Goal: Task Accomplishment & Management: Use online tool/utility

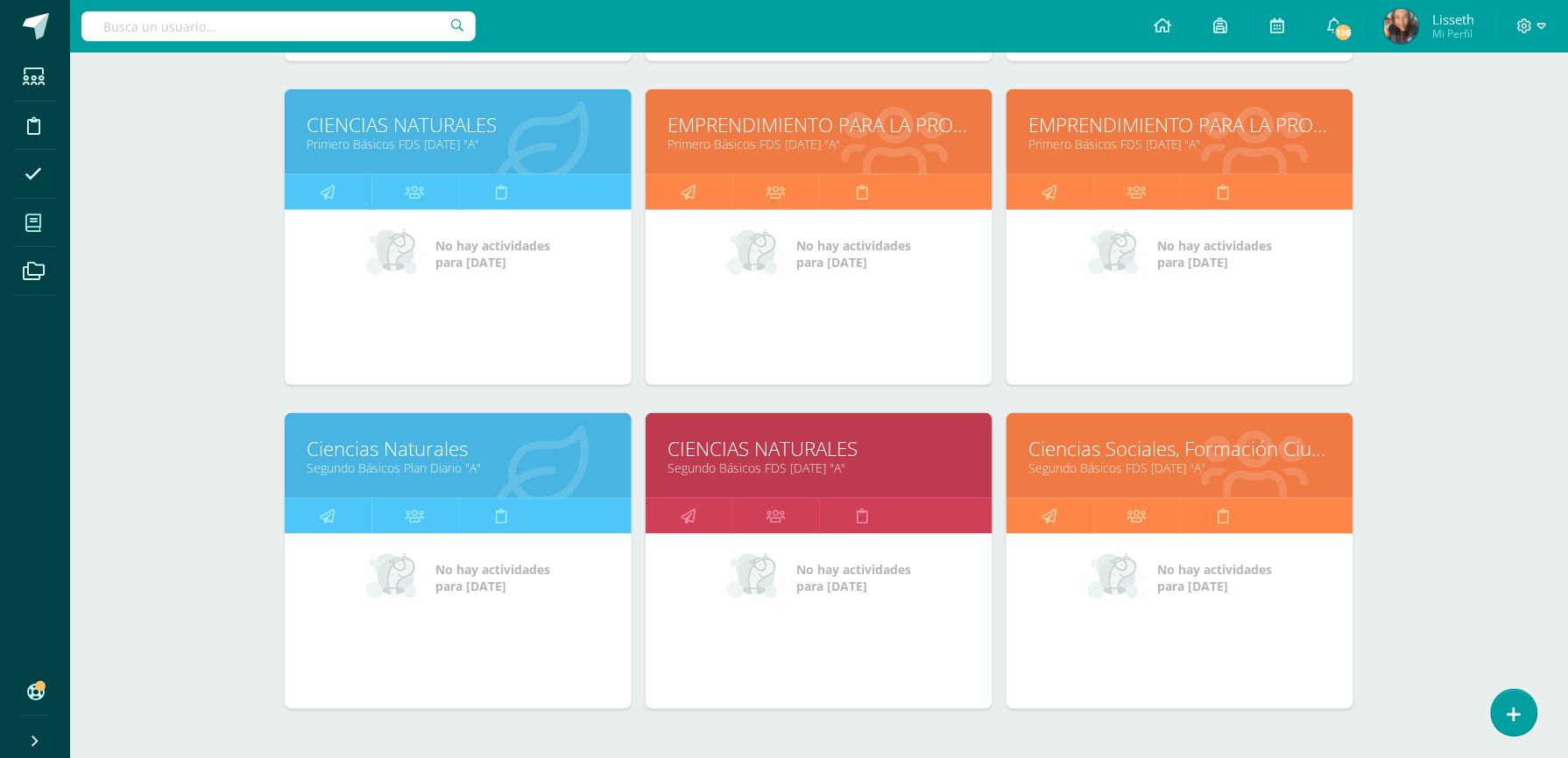
scroll to position [607, 0]
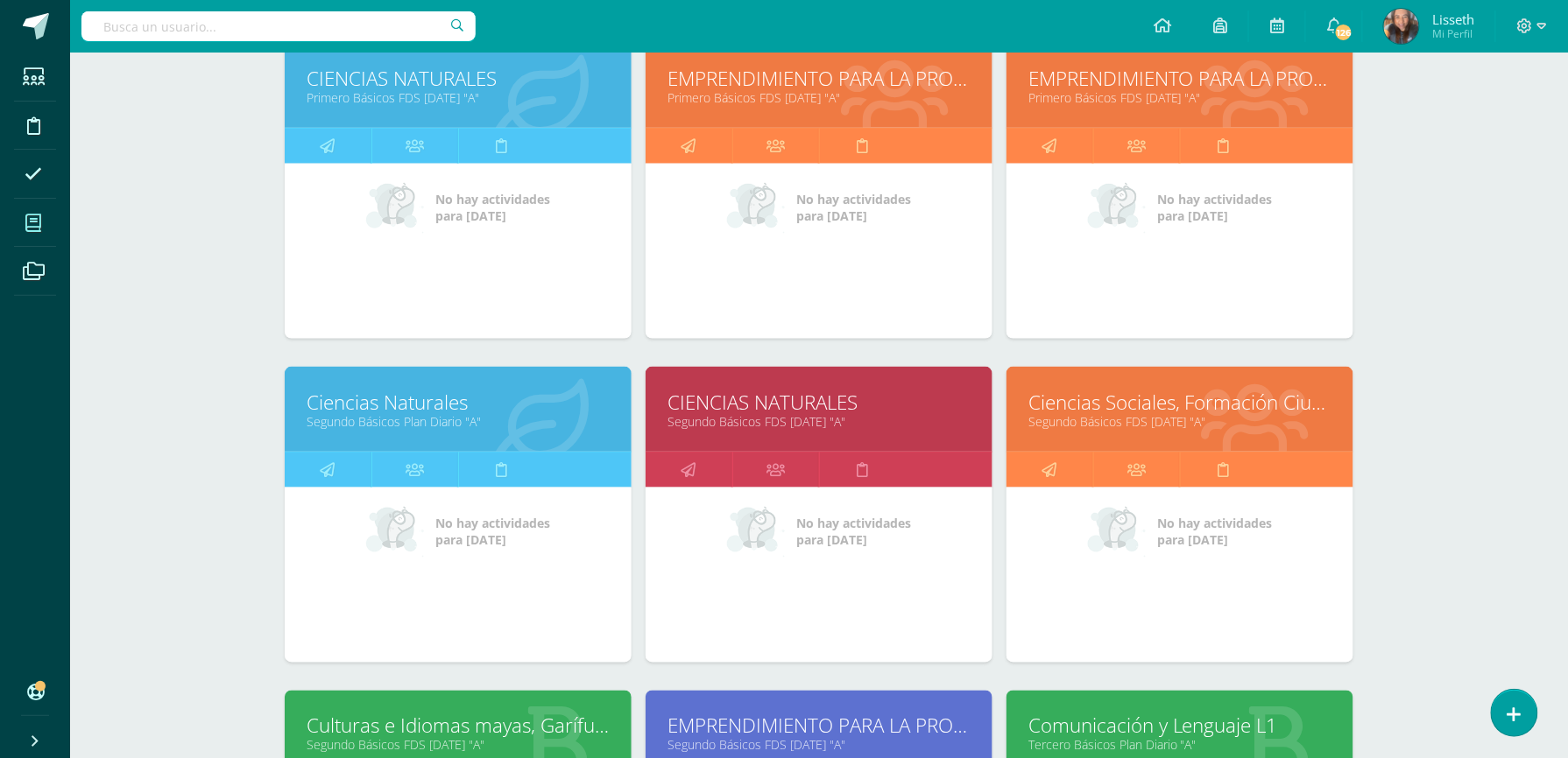
click at [898, 392] on link "CIENCIAS NATURALES" at bounding box center [819, 403] width 303 height 27
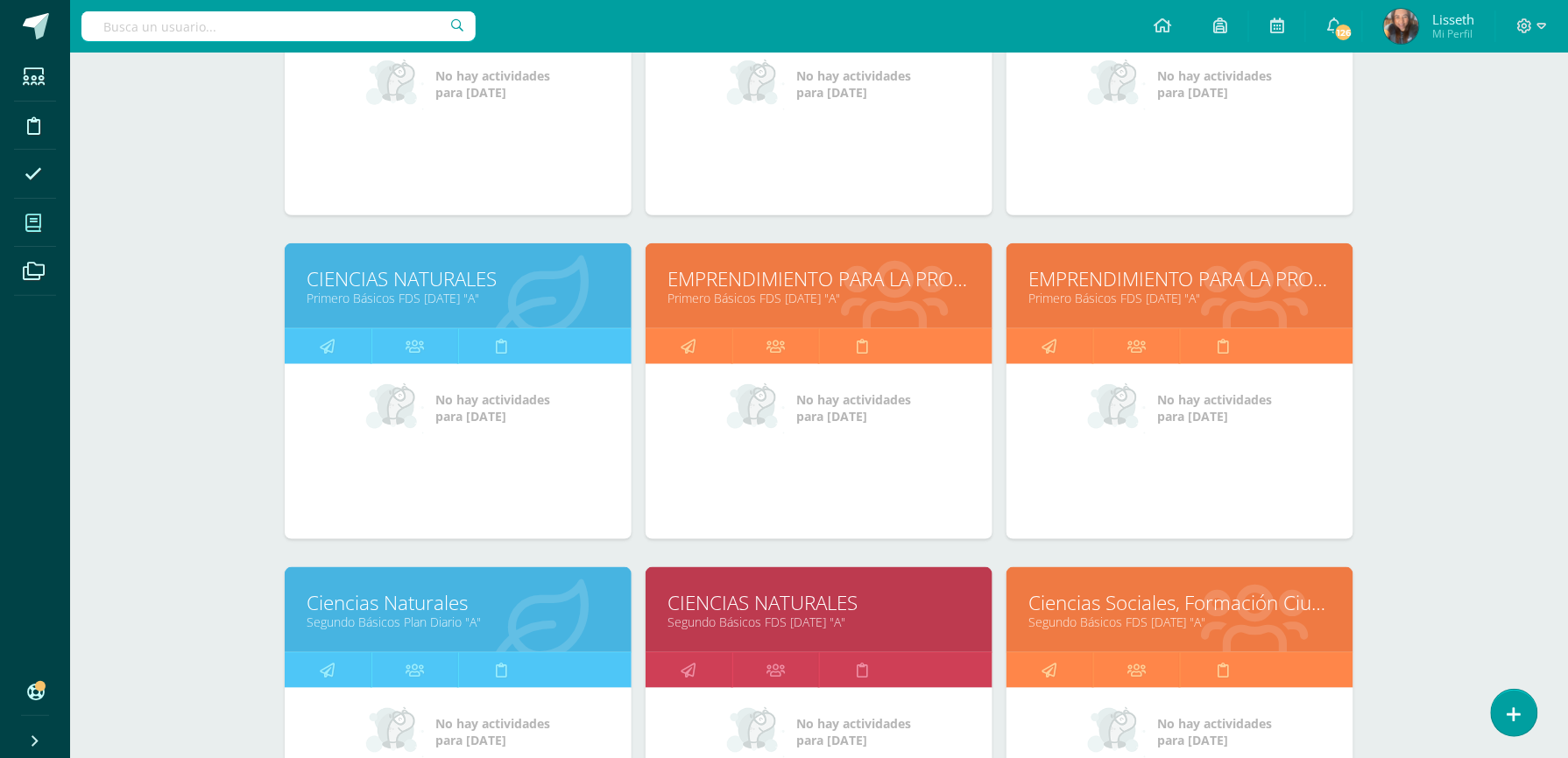
scroll to position [420, 0]
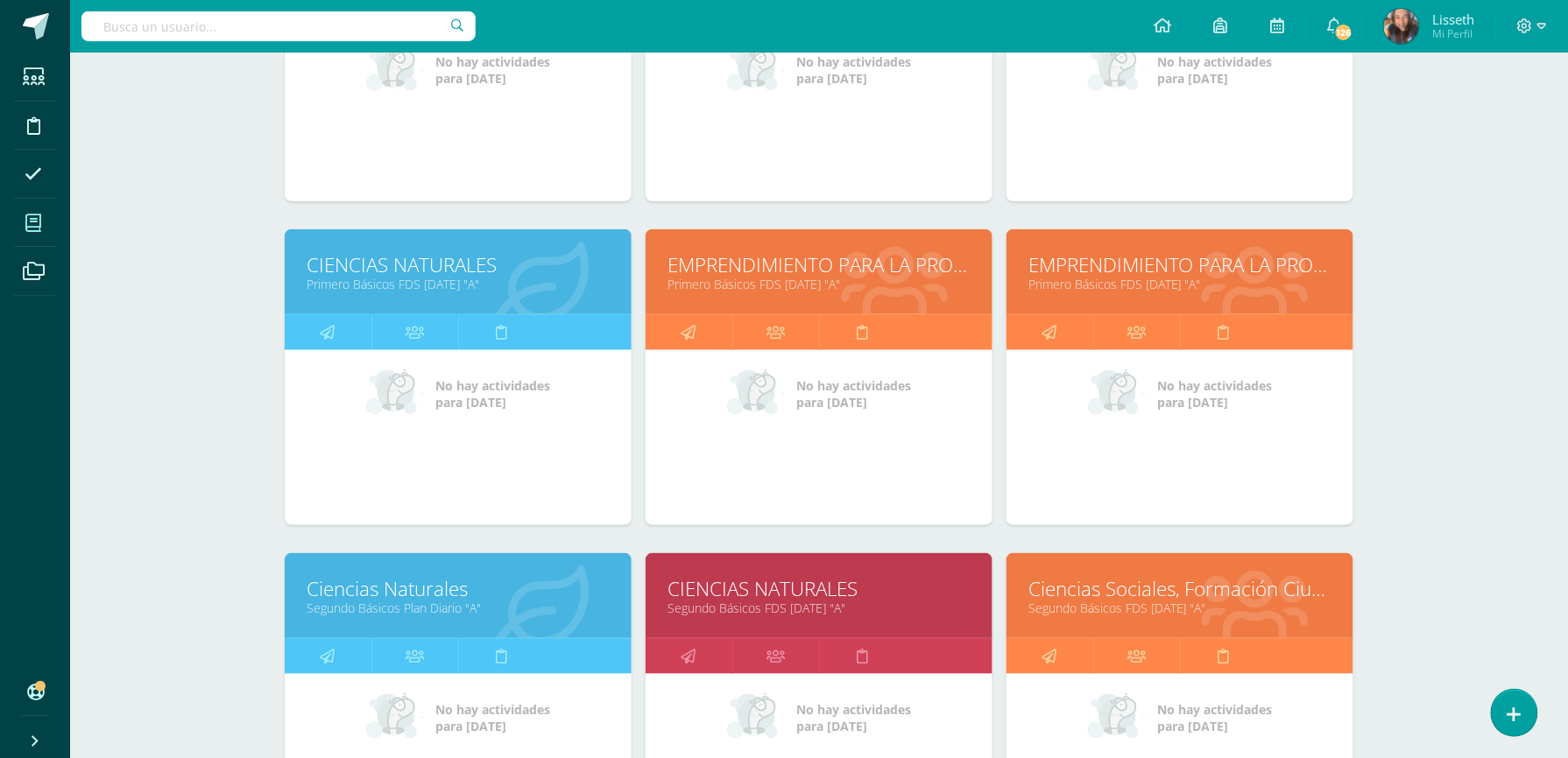
click at [529, 590] on link "Ciencias Naturales" at bounding box center [458, 589] width 303 height 27
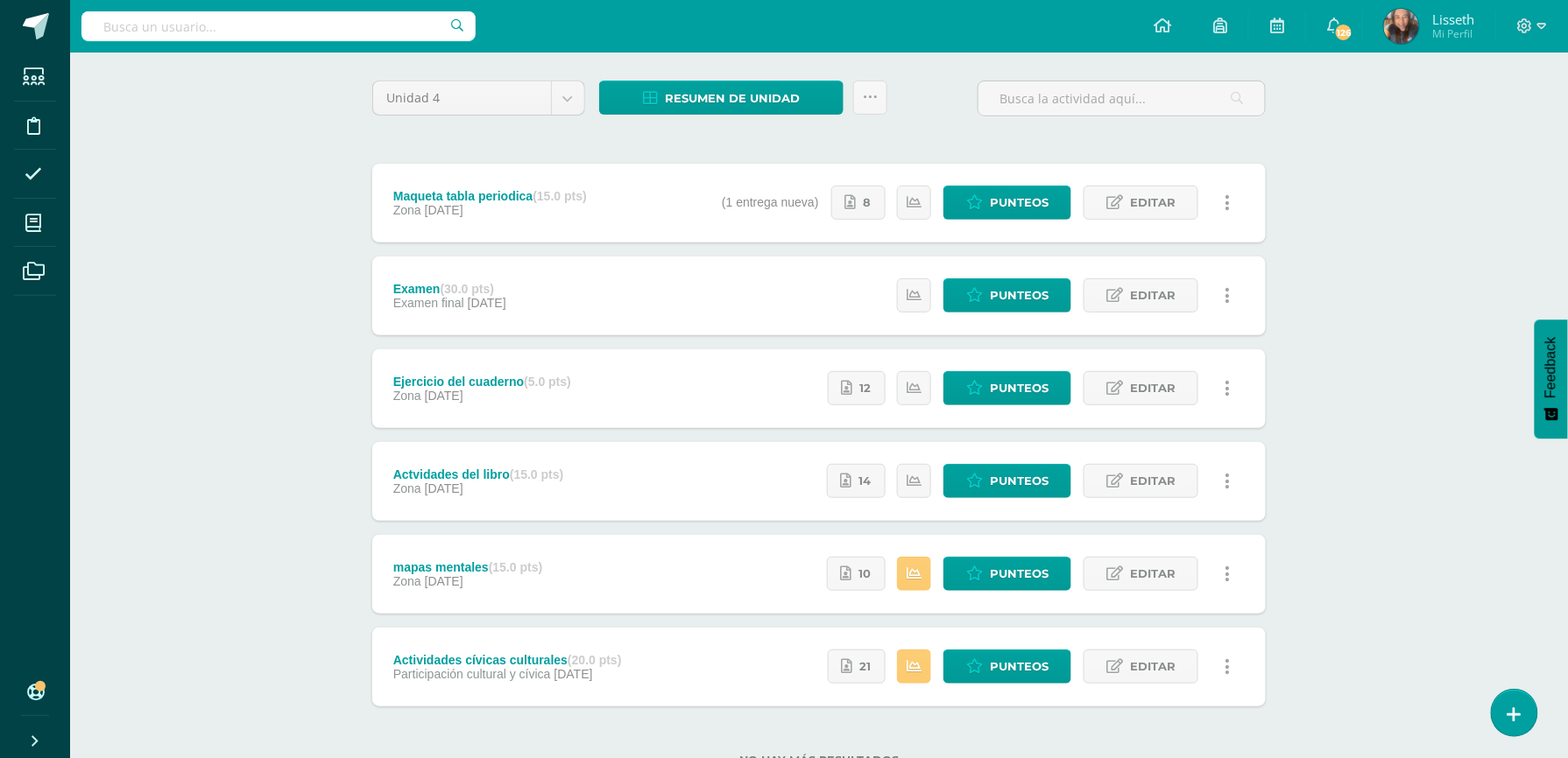
scroll to position [140, 0]
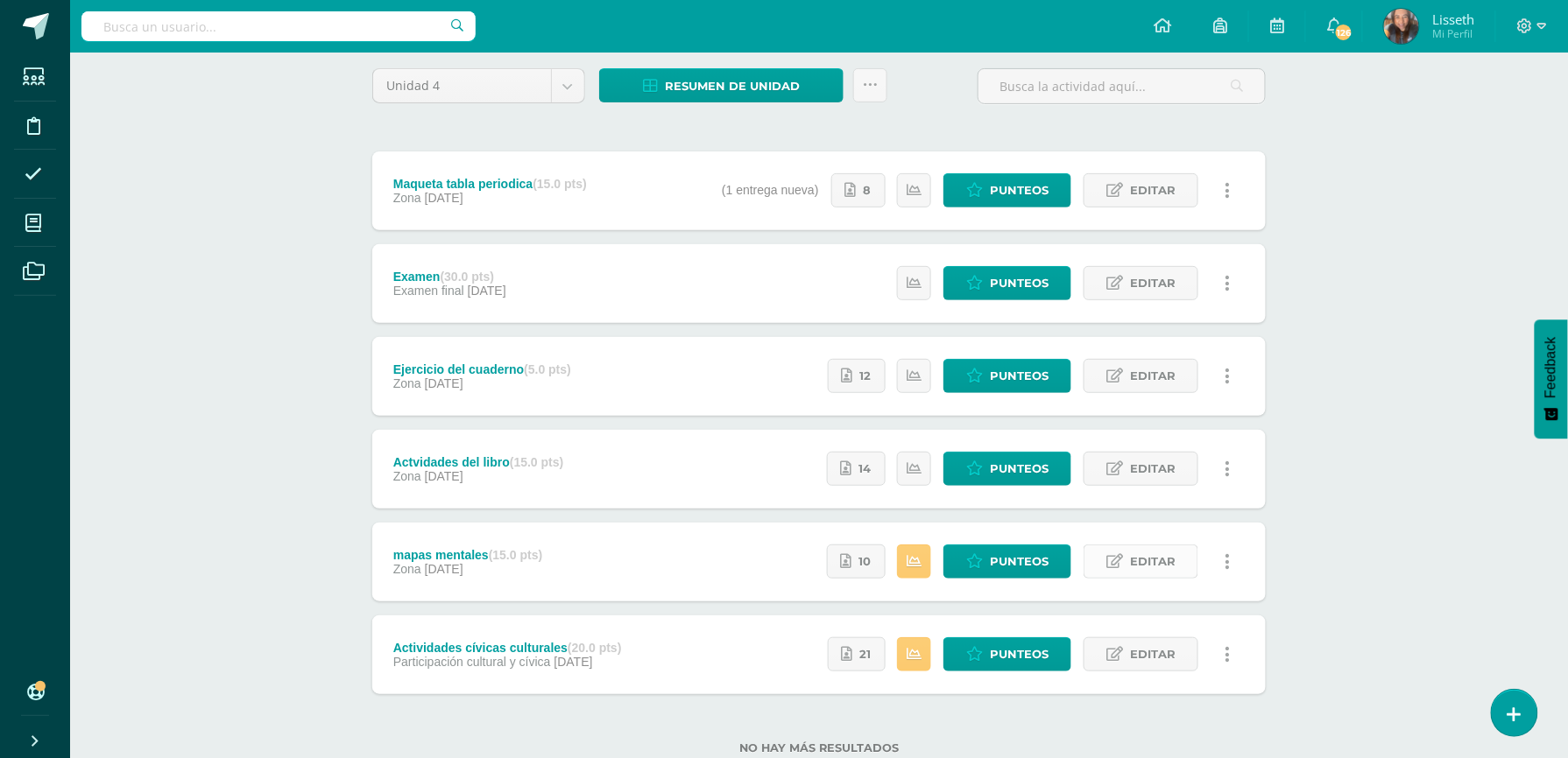
click at [1105, 561] on link "Editar" at bounding box center [1140, 561] width 114 height 34
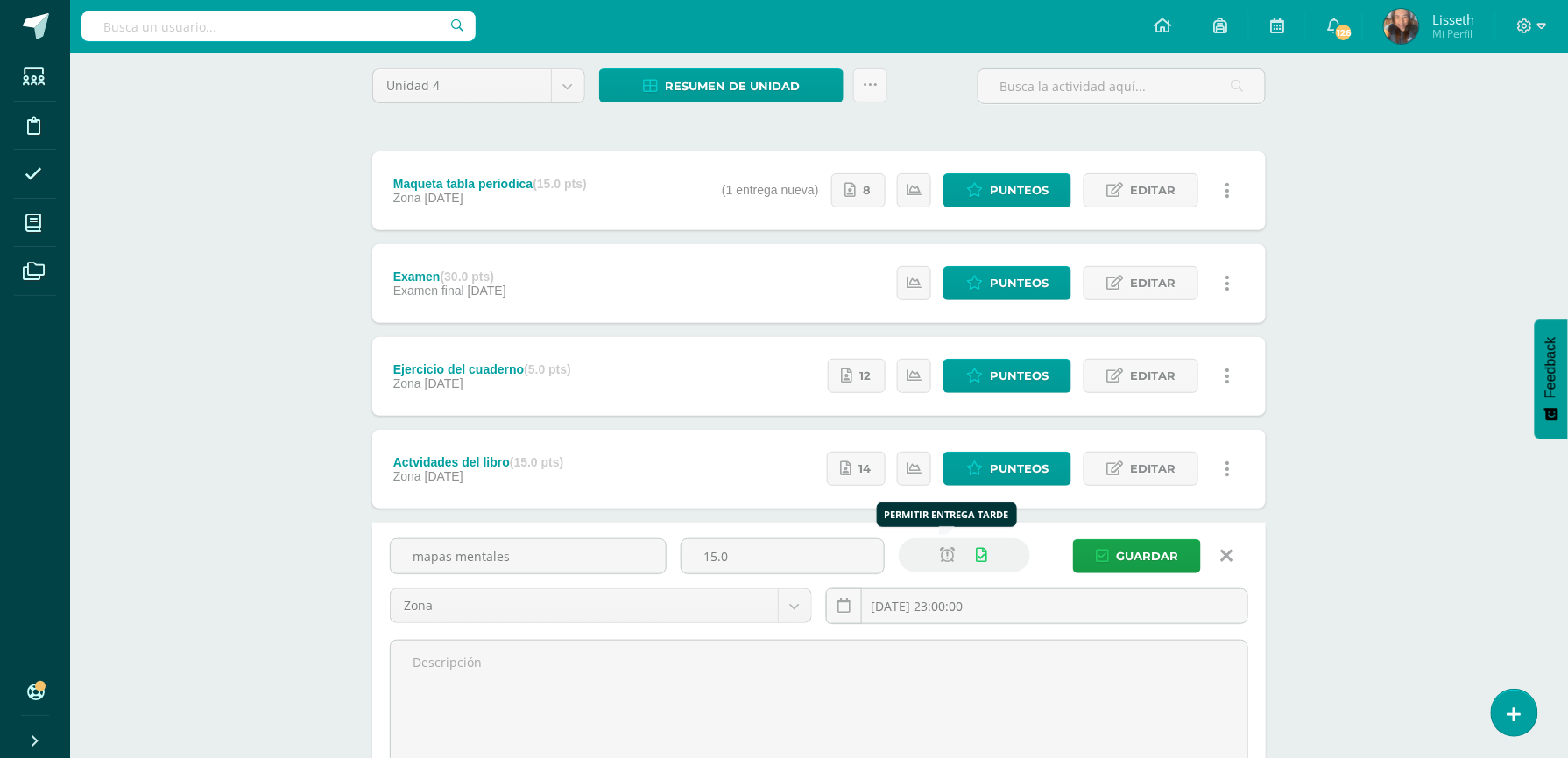
click at [952, 557] on icon at bounding box center [947, 556] width 15 height 15
click at [1109, 555] on icon "submit" at bounding box center [1102, 557] width 13 height 15
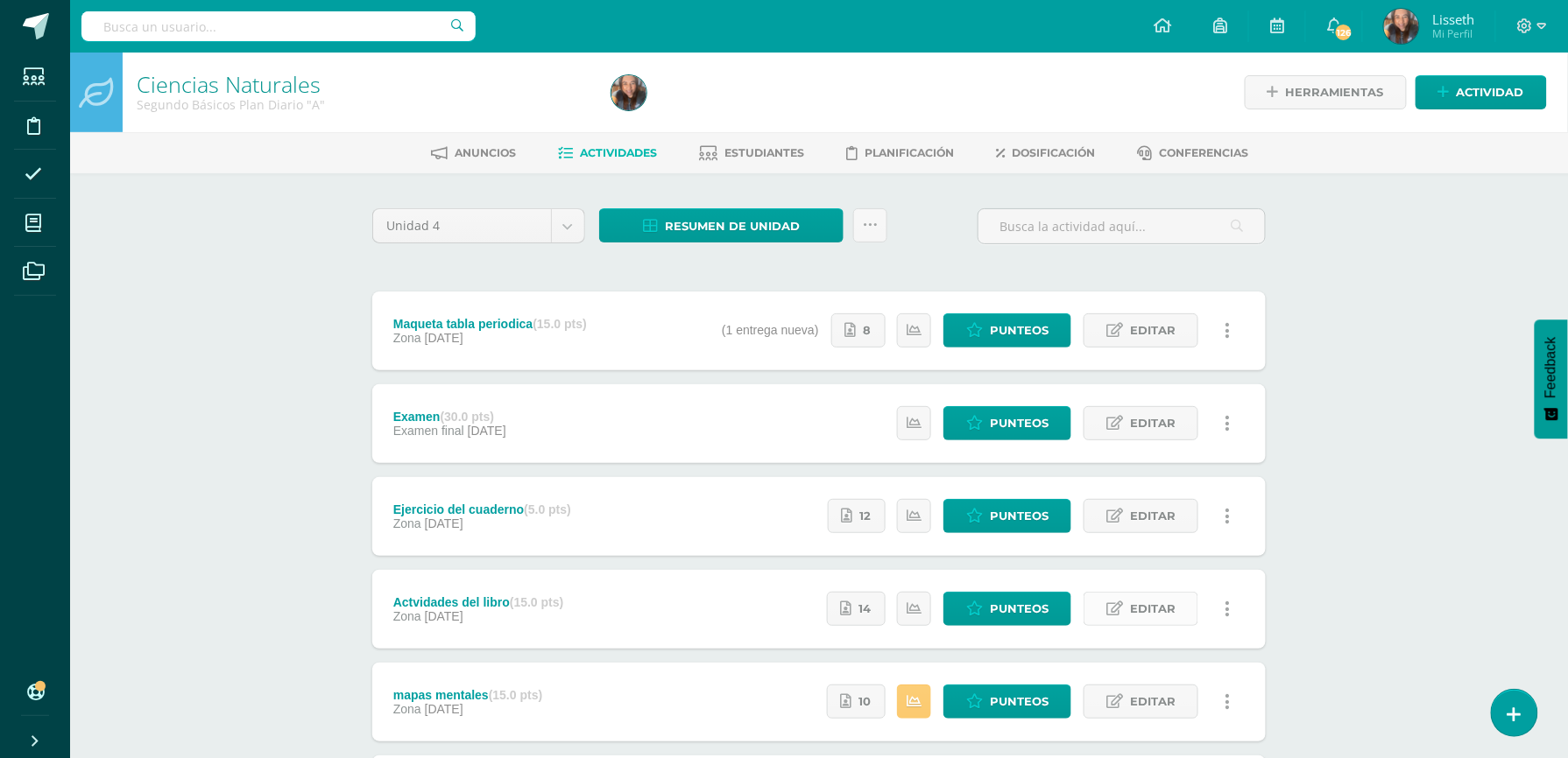
click at [1121, 612] on icon at bounding box center [1115, 609] width 16 height 15
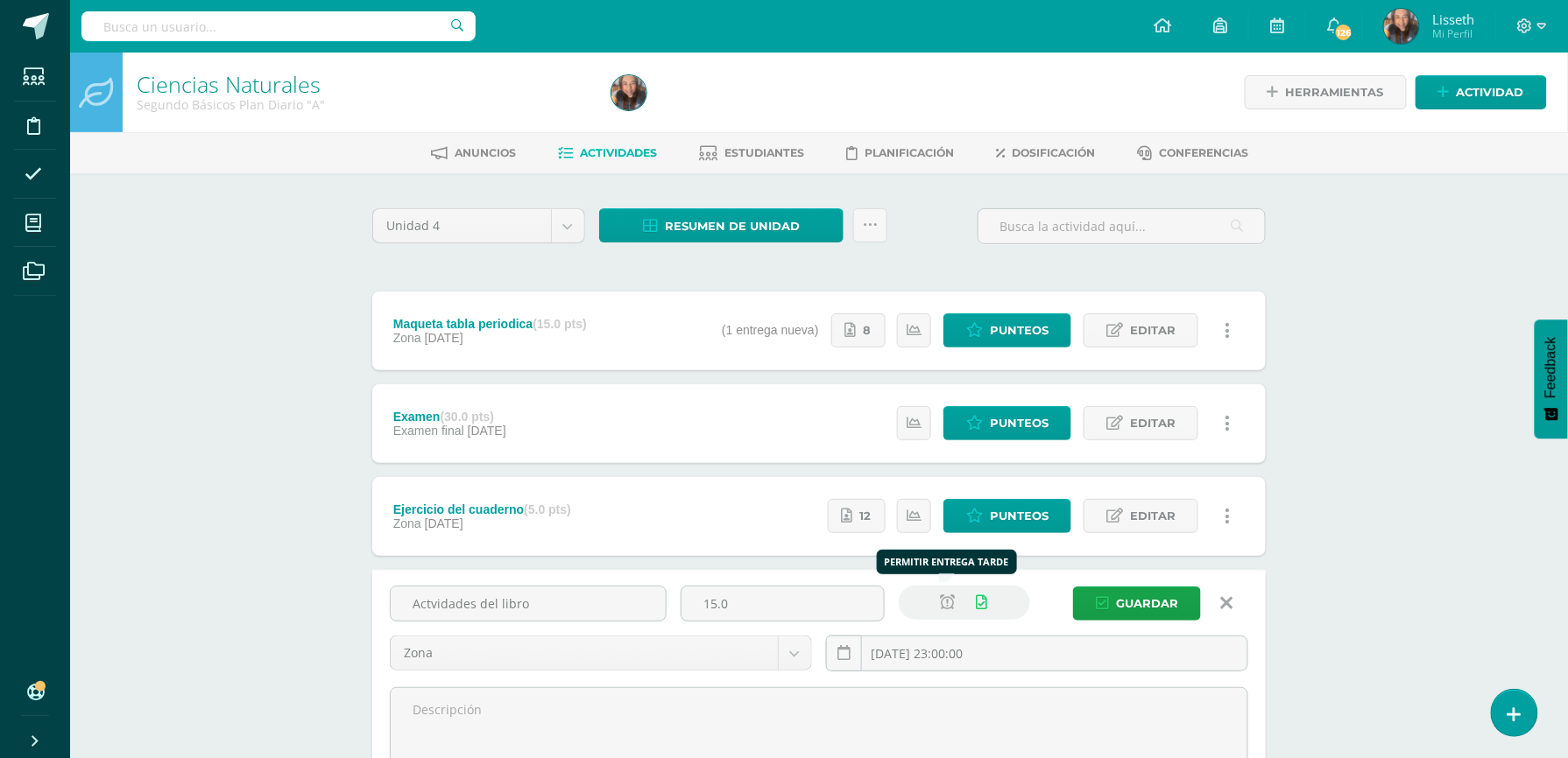
click at [944, 602] on icon at bounding box center [947, 602] width 15 height 15
click at [1091, 603] on button "Guardar" at bounding box center [1138, 603] width 128 height 34
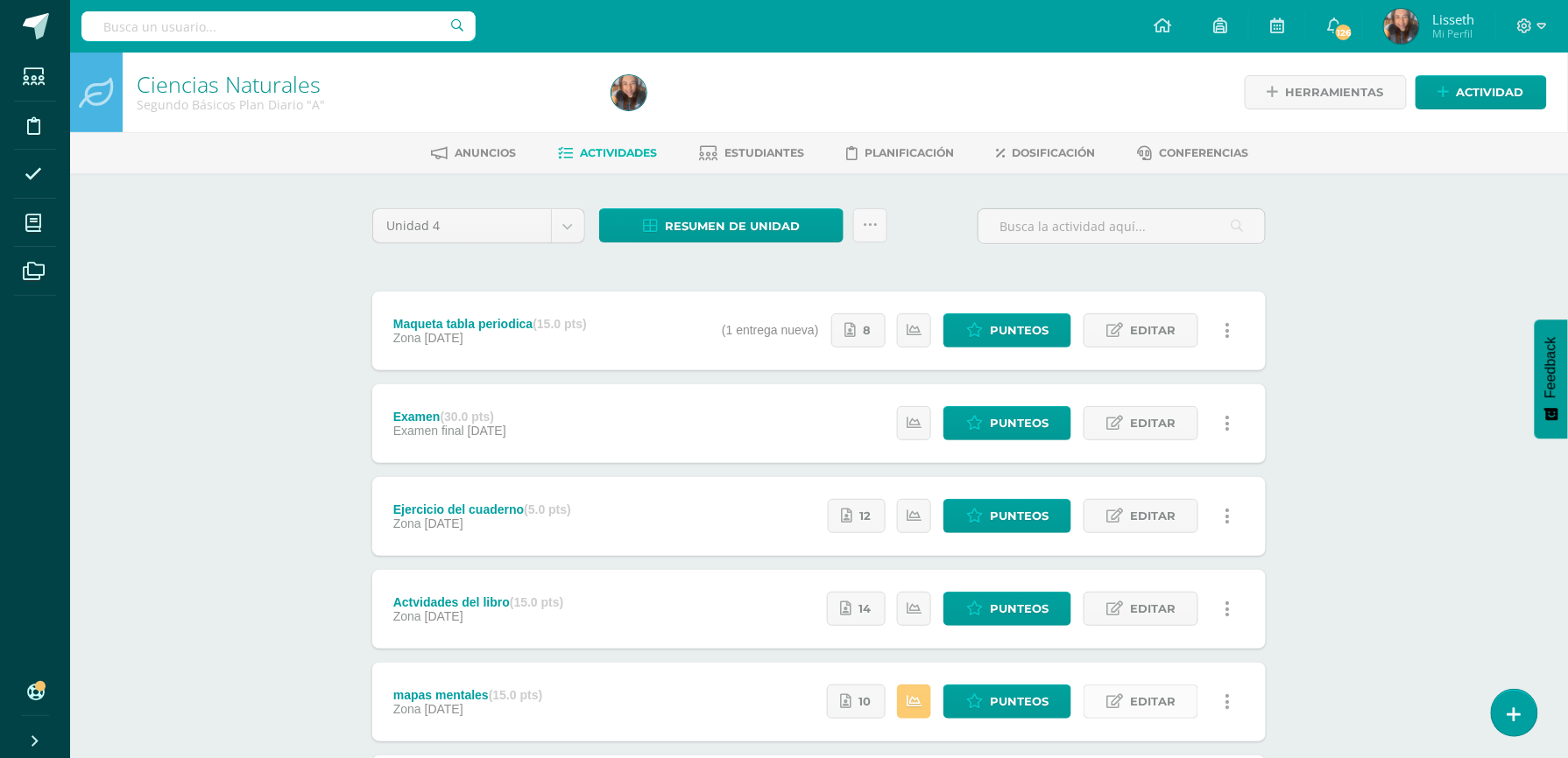
click at [1121, 698] on icon at bounding box center [1115, 701] width 16 height 15
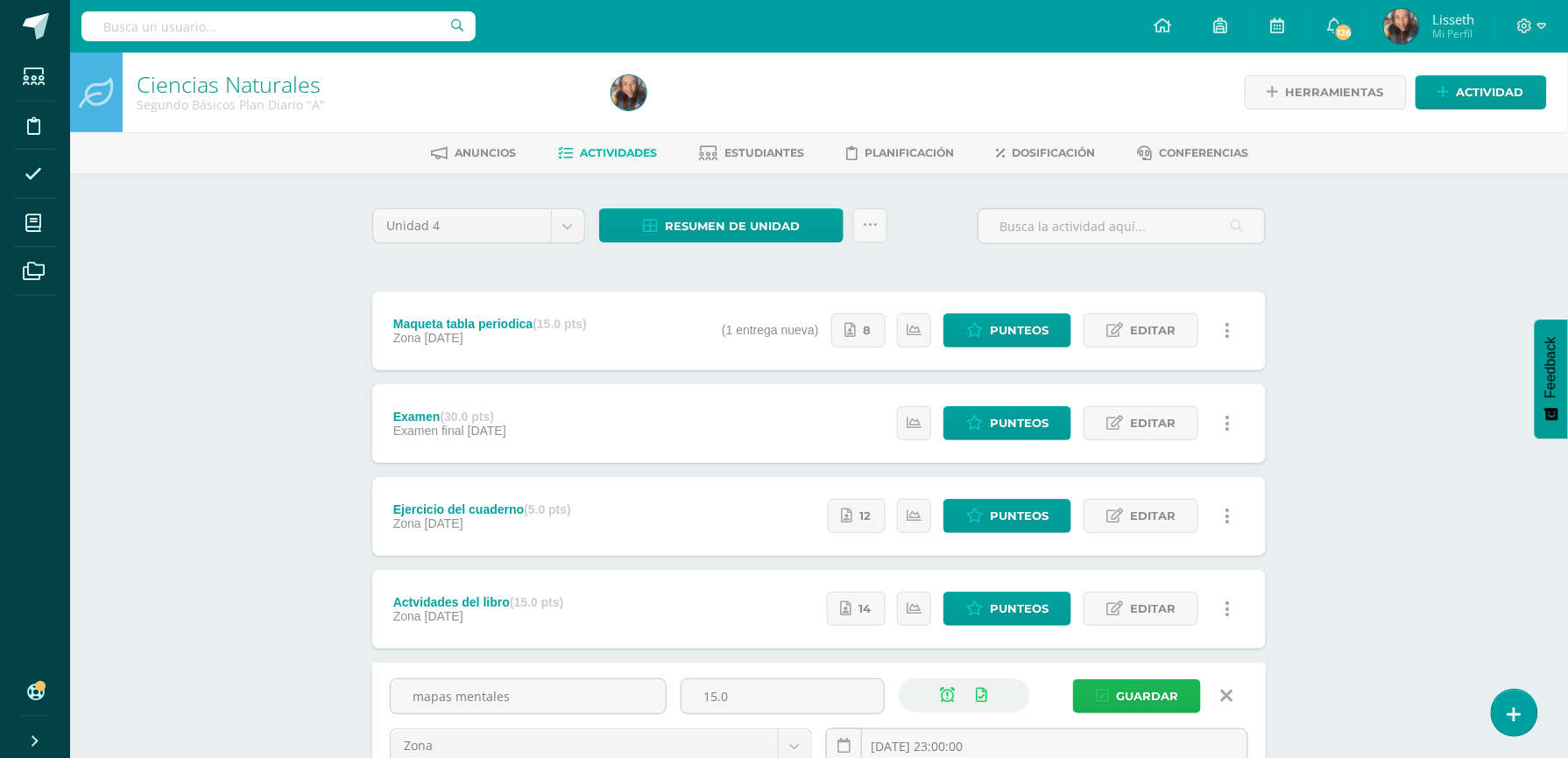
click at [1105, 691] on icon "submit" at bounding box center [1102, 697] width 13 height 15
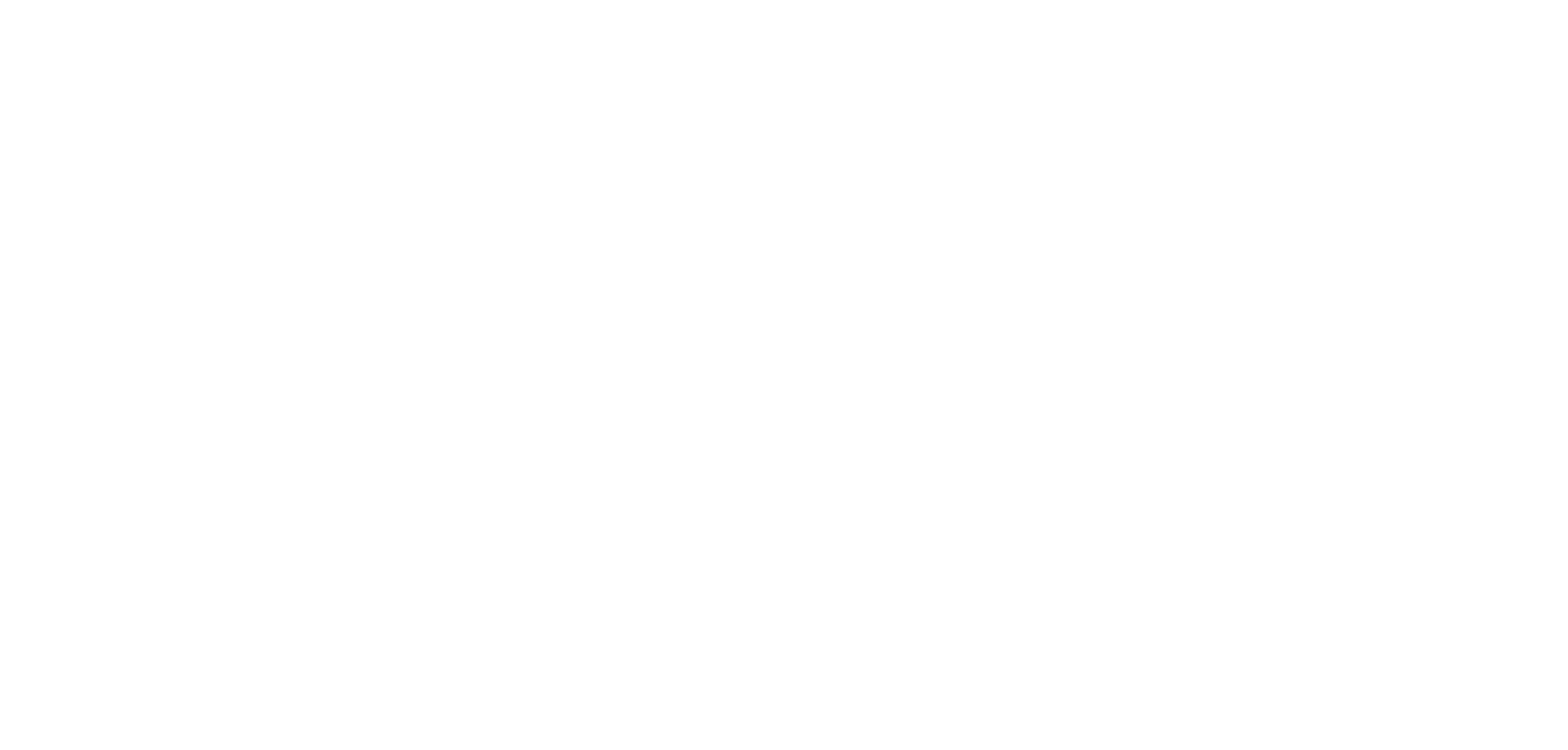
click at [1564, 0] on html at bounding box center [784, 0] width 1568 height 0
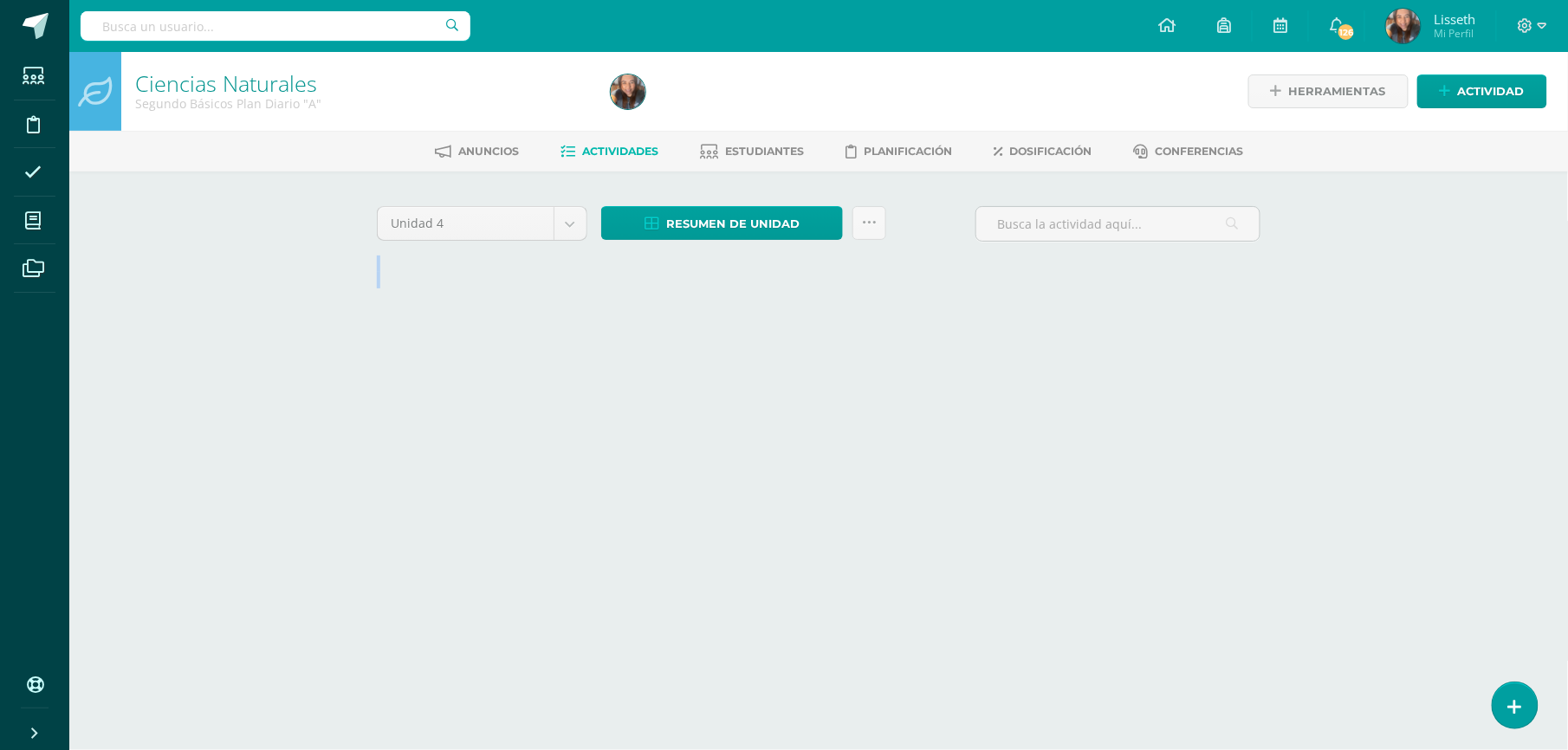
click at [1564, 323] on html "Estudiantes Disciplina Asistencia Mis cursos Archivos Soporte Ayuda Reportar un…" at bounding box center [784, 161] width 1568 height 323
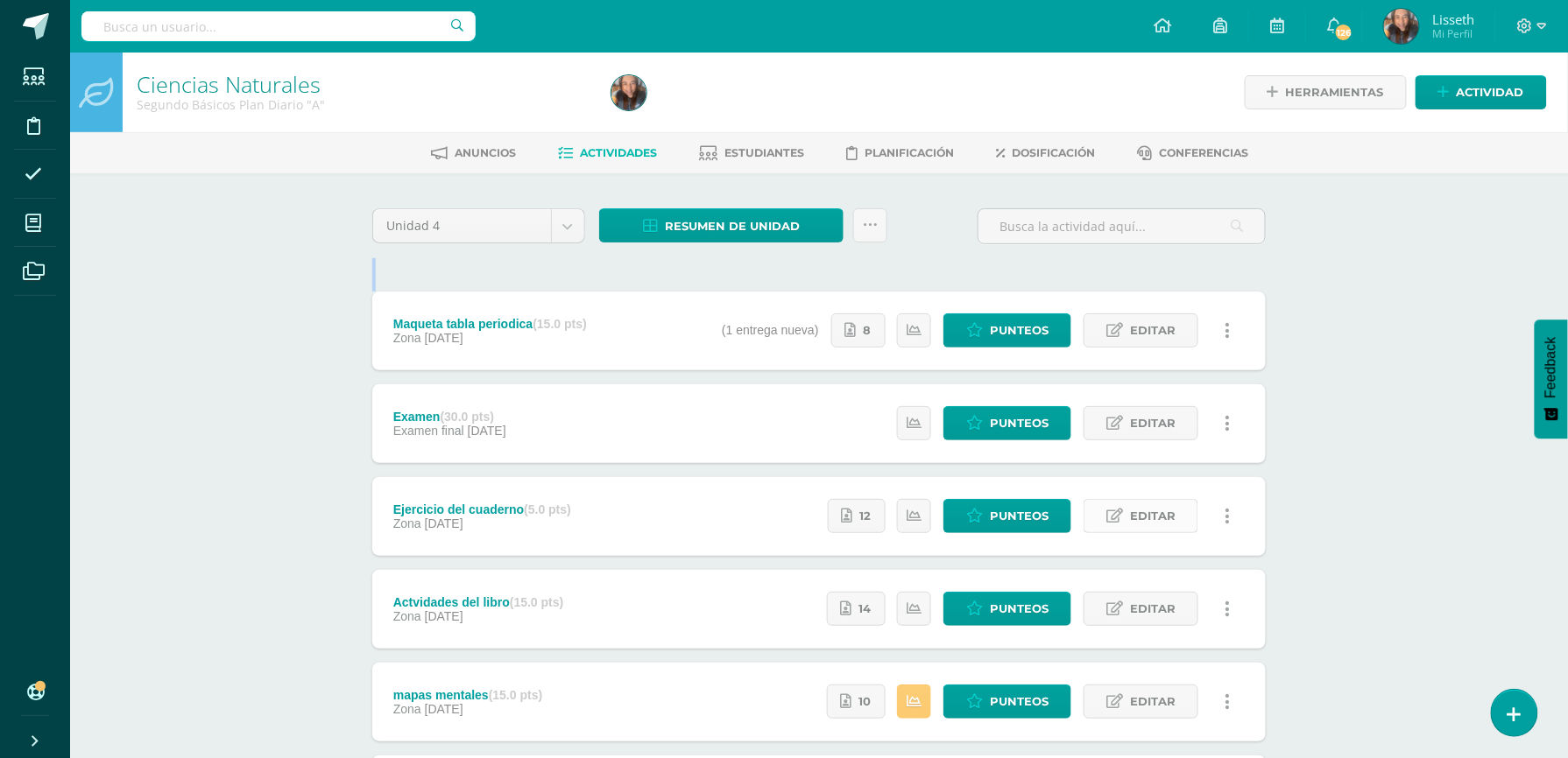
click at [1121, 520] on icon at bounding box center [1115, 516] width 16 height 15
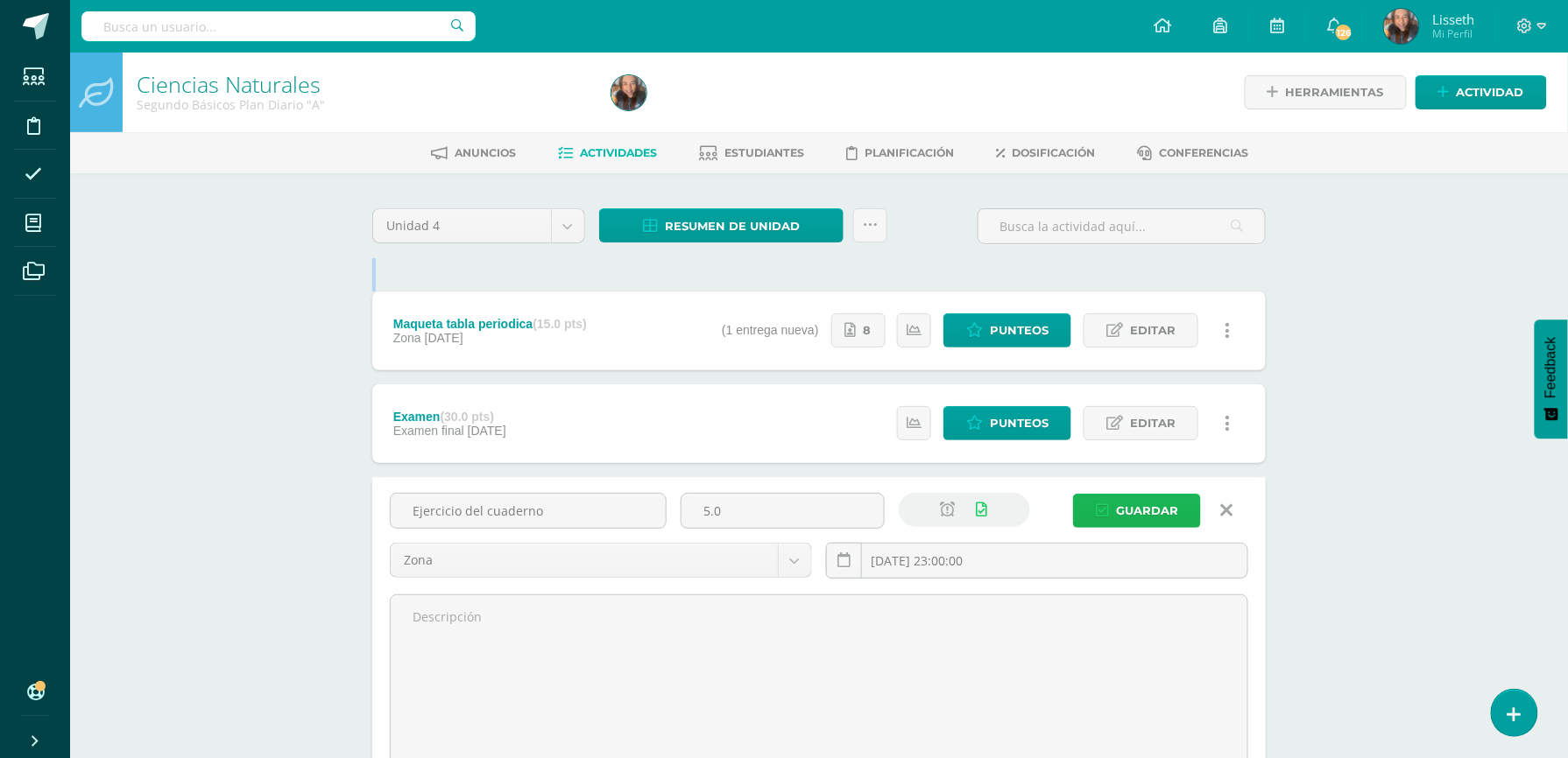
click at [1153, 505] on span "Guardar" at bounding box center [1147, 510] width 62 height 32
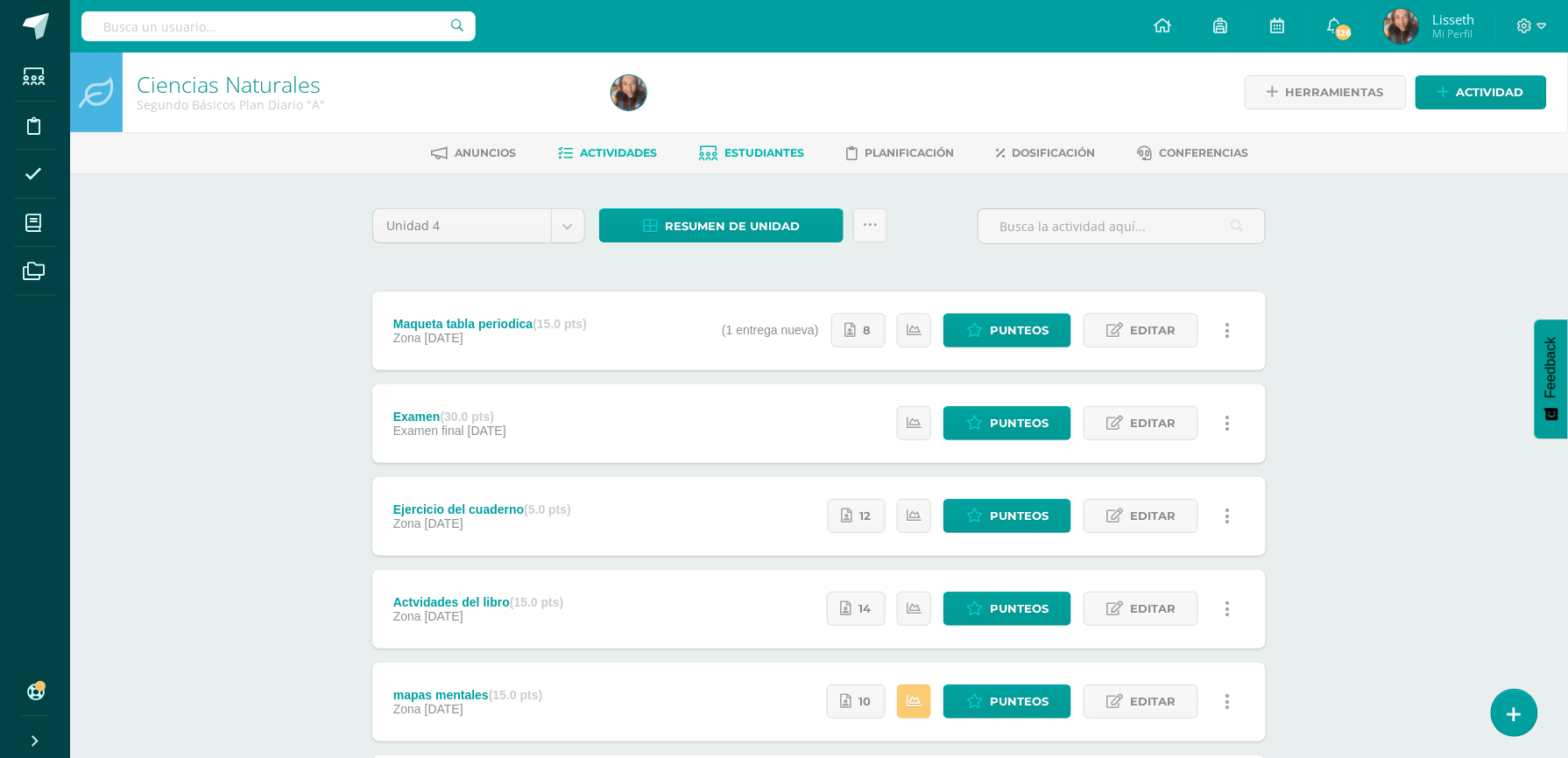
click at [774, 151] on span "Estudiantes" at bounding box center [765, 153] width 80 height 13
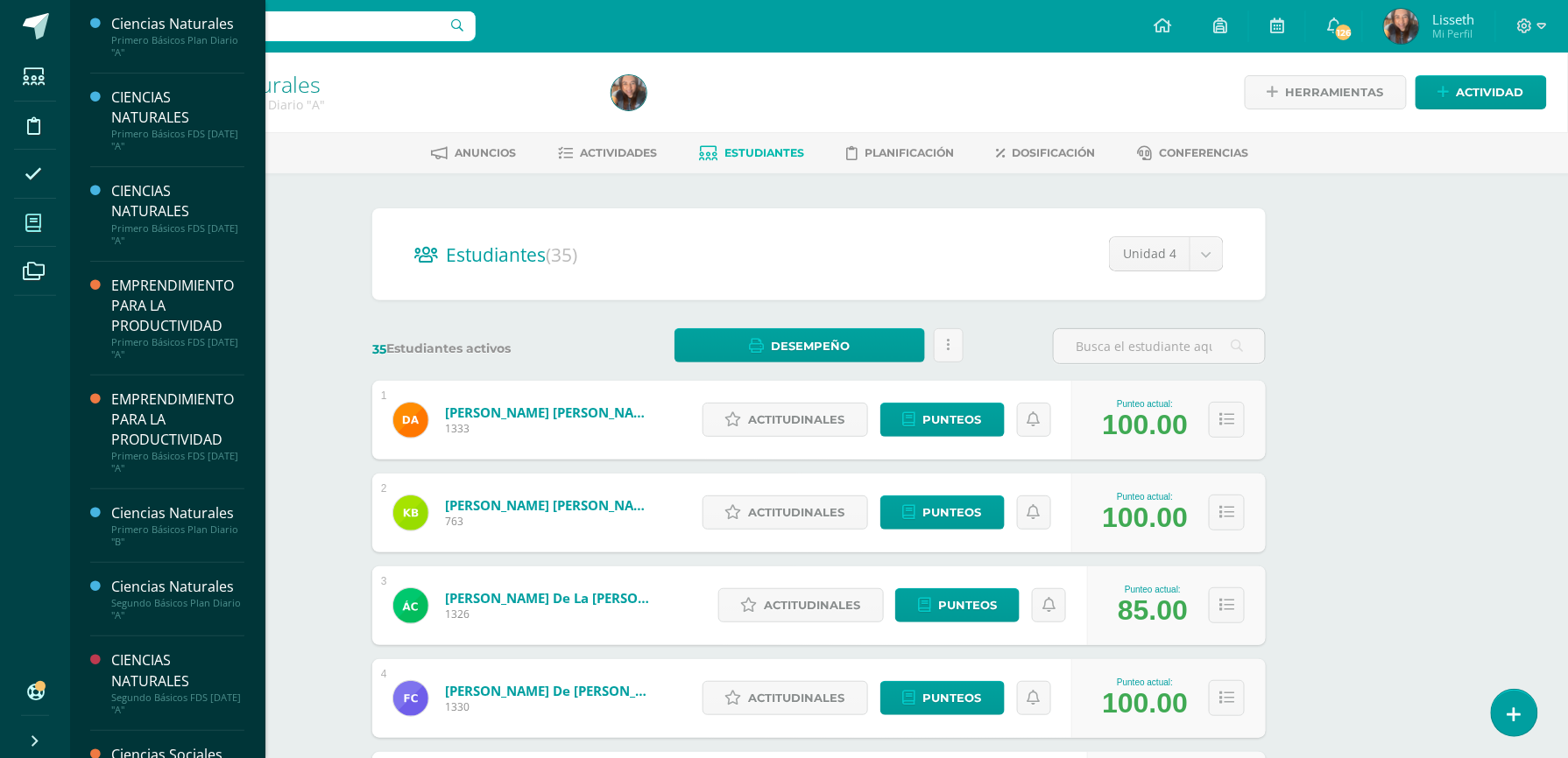
click at [31, 218] on icon at bounding box center [33, 222] width 16 height 17
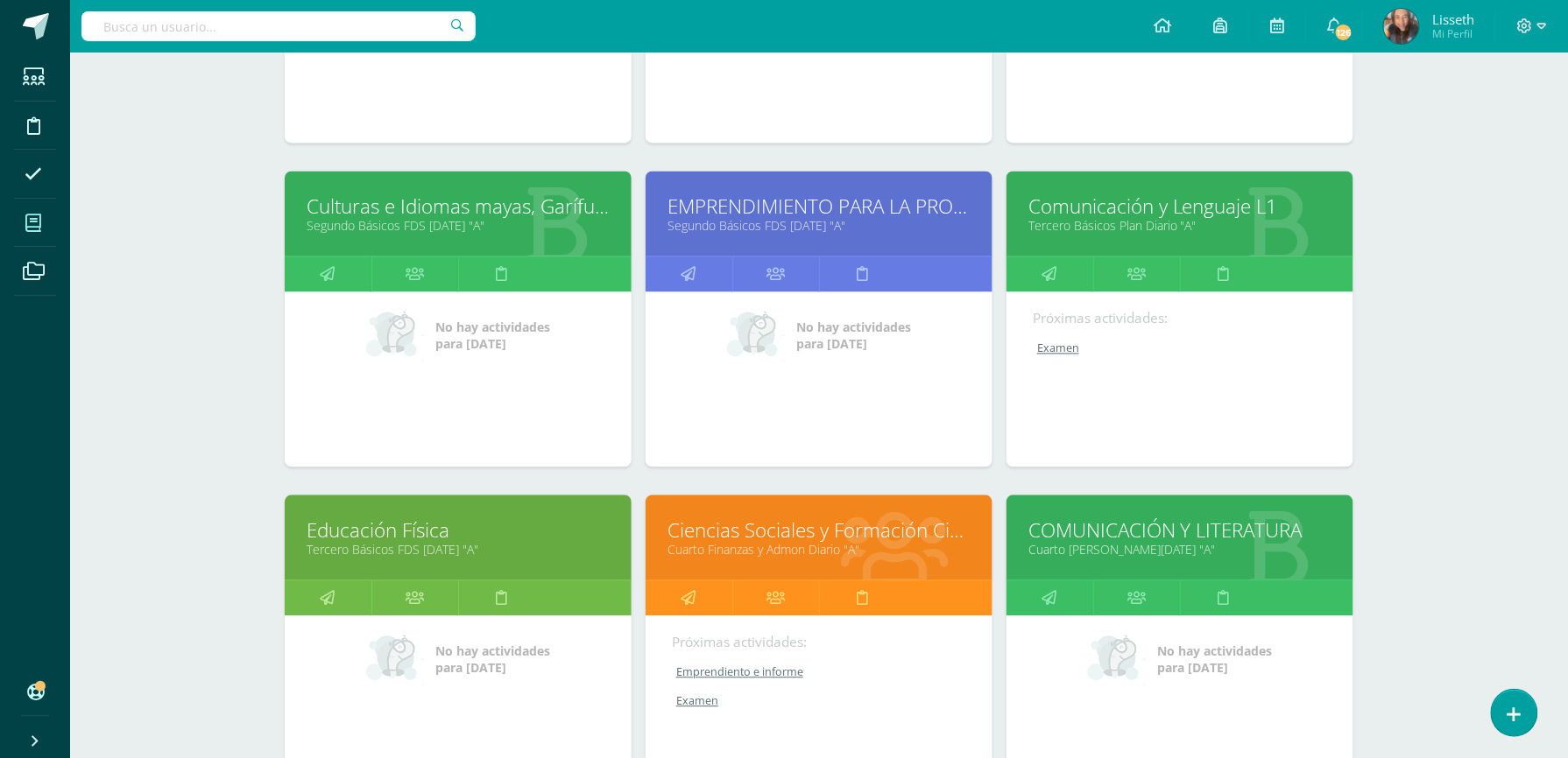
scroll to position [1167, 0]
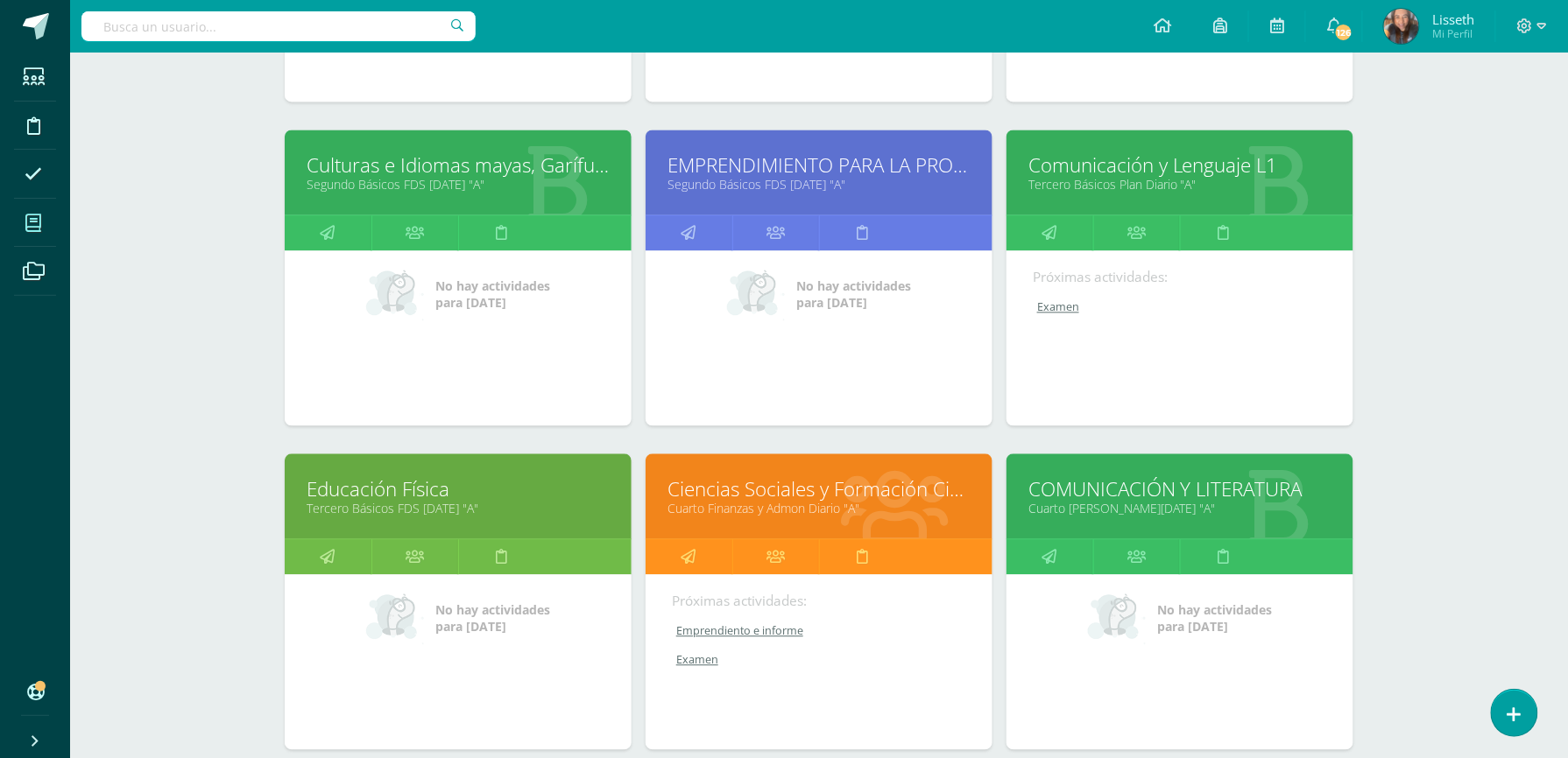
click at [877, 498] on link "Ciencias Sociales y Formación Ciudadana" at bounding box center [819, 490] width 303 height 27
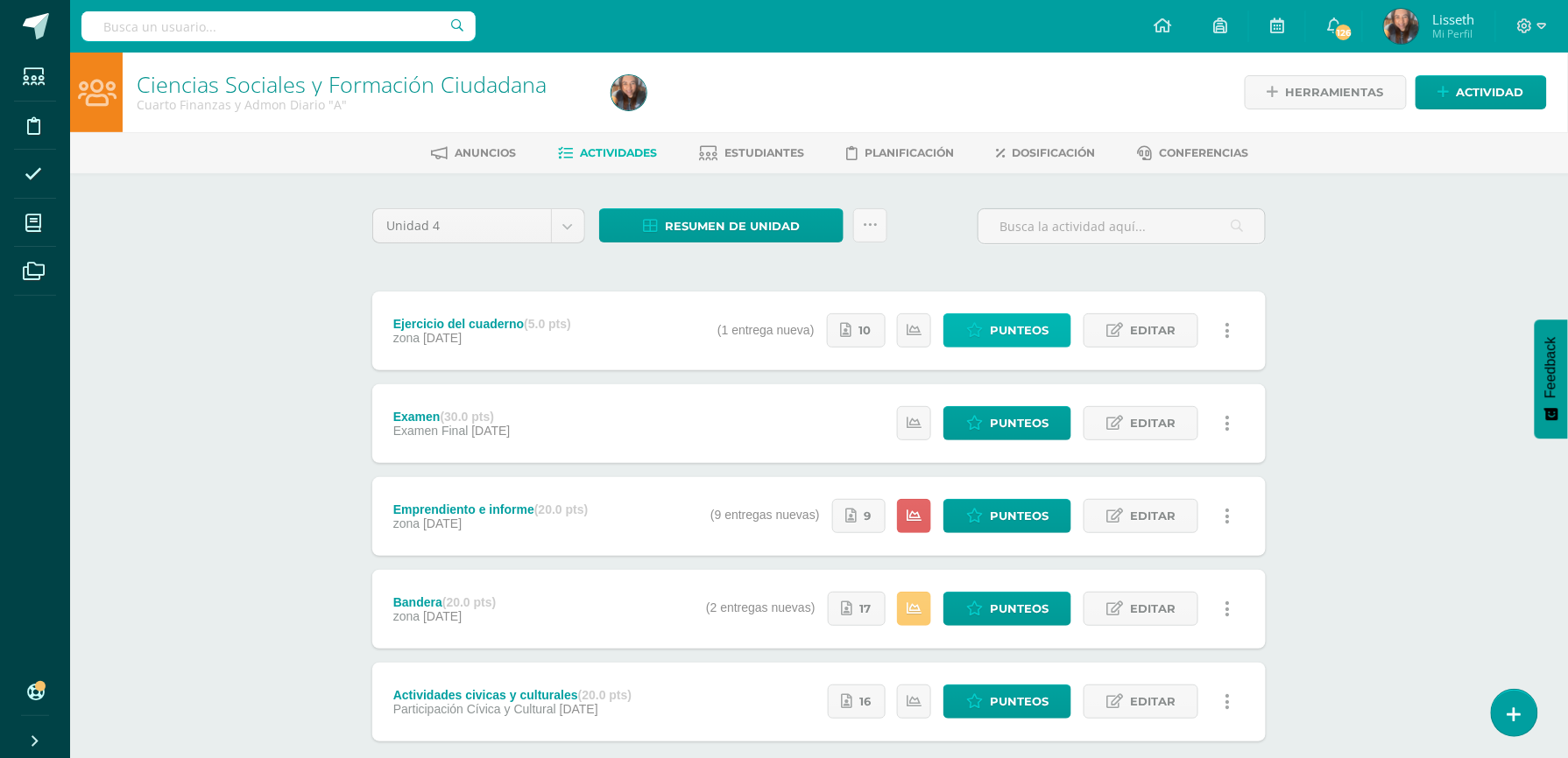
click at [975, 327] on icon at bounding box center [975, 330] width 16 height 15
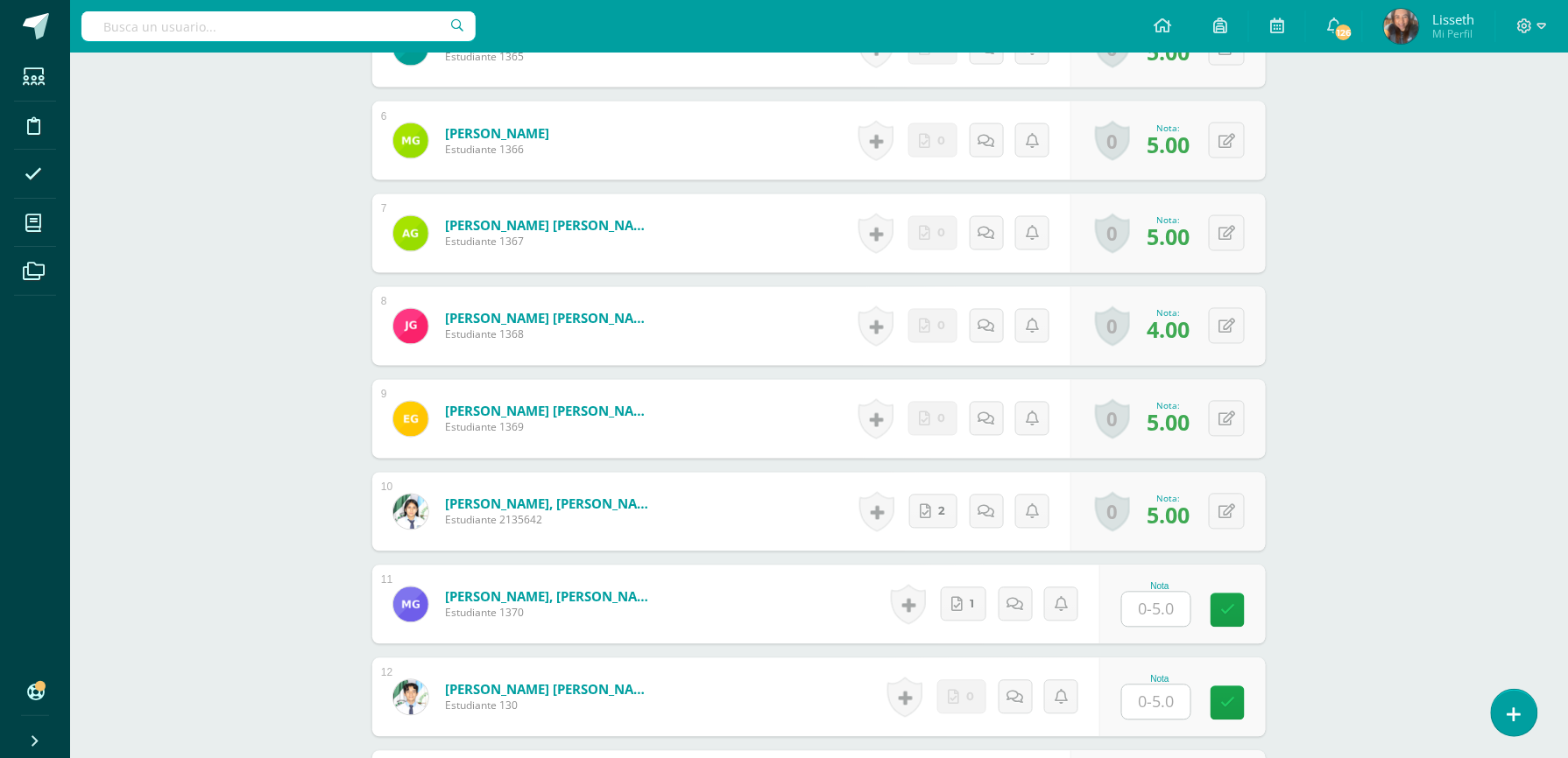
scroll to position [981, 0]
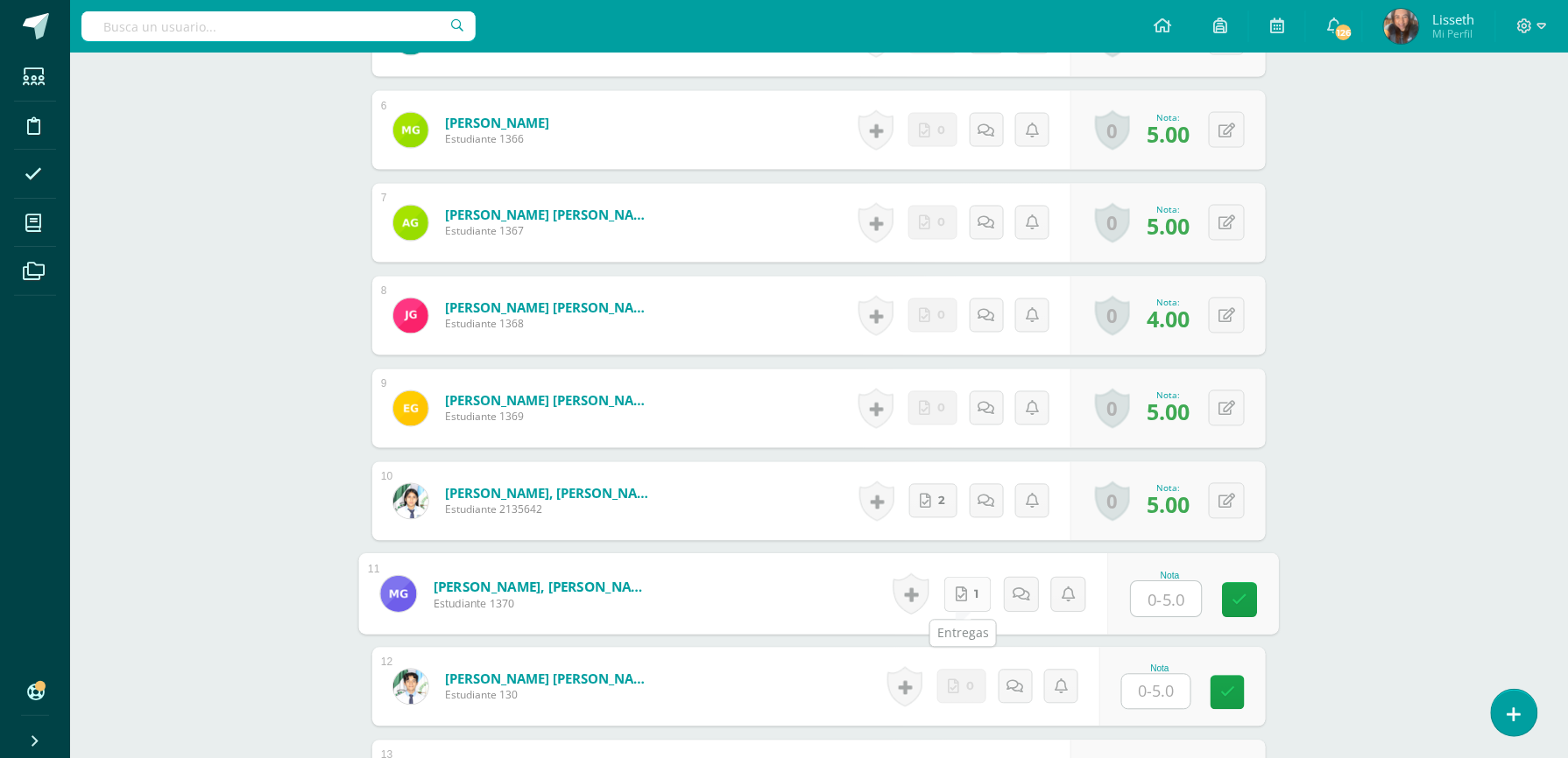
click at [958, 595] on icon at bounding box center [961, 594] width 11 height 15
click at [1134, 603] on input "text" at bounding box center [1167, 600] width 71 height 35
type input "3"
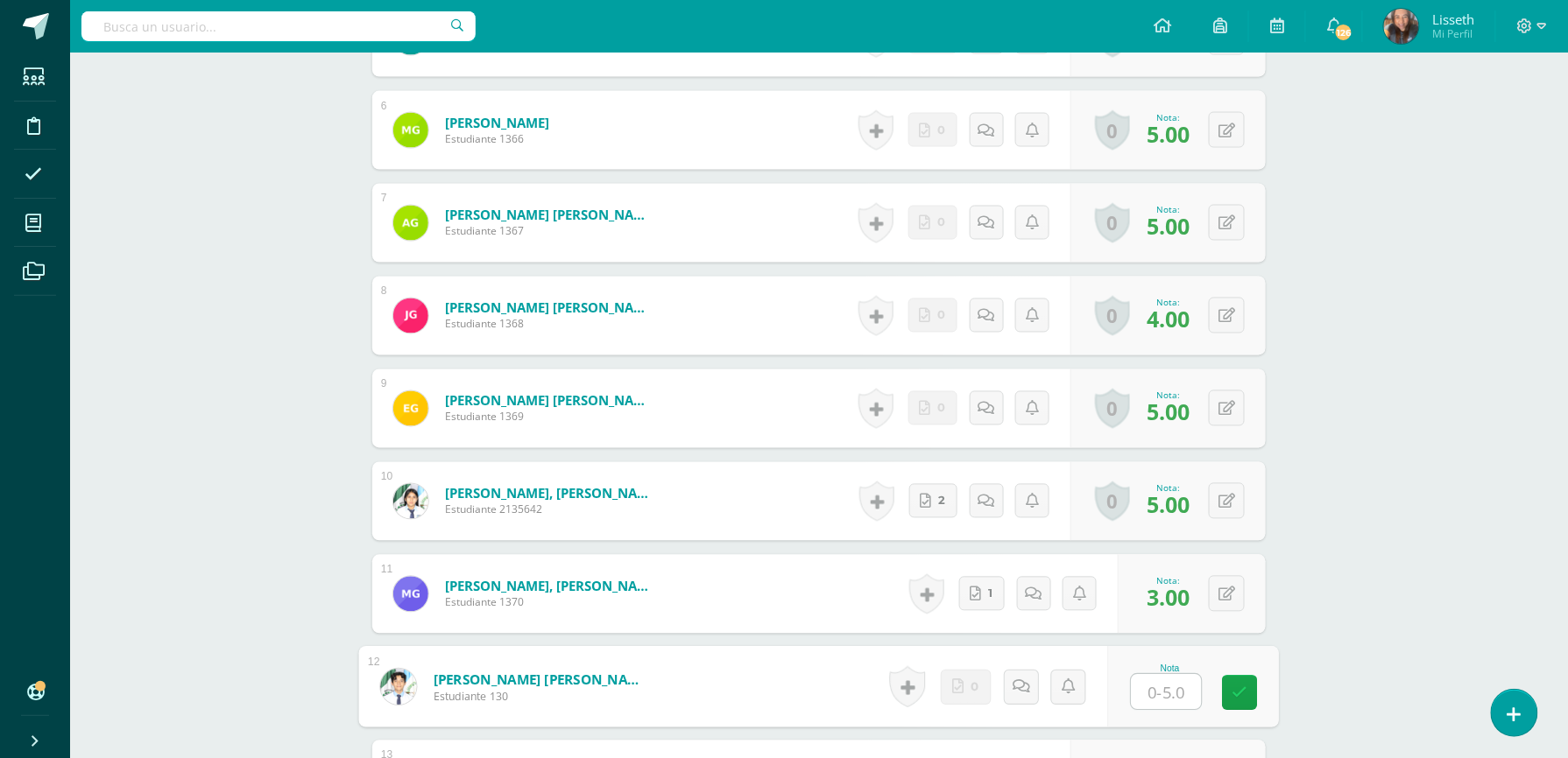
type input "0"
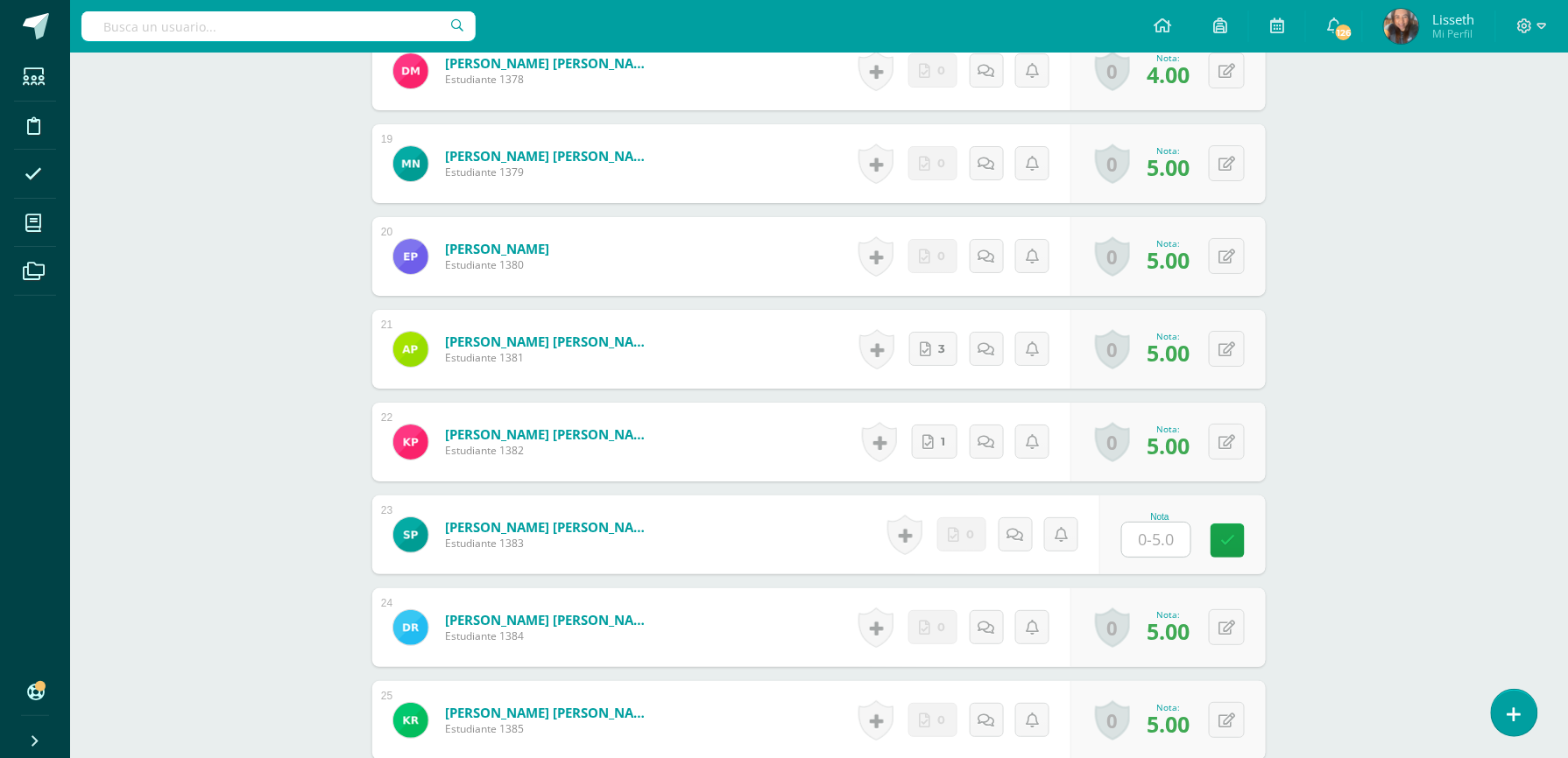
scroll to position [2196, 0]
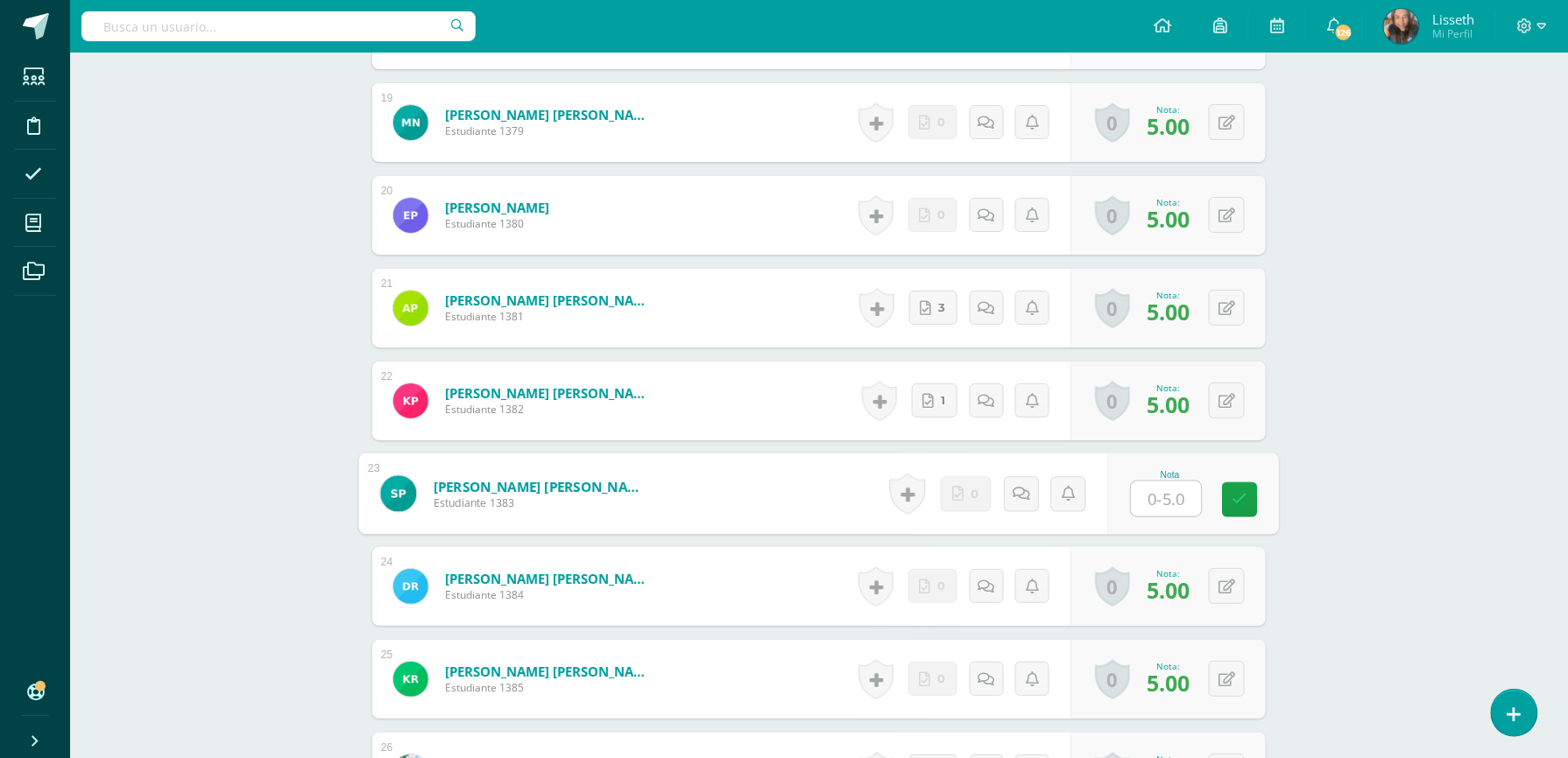
click at [1163, 493] on input "text" at bounding box center [1167, 499] width 71 height 35
type input "4"
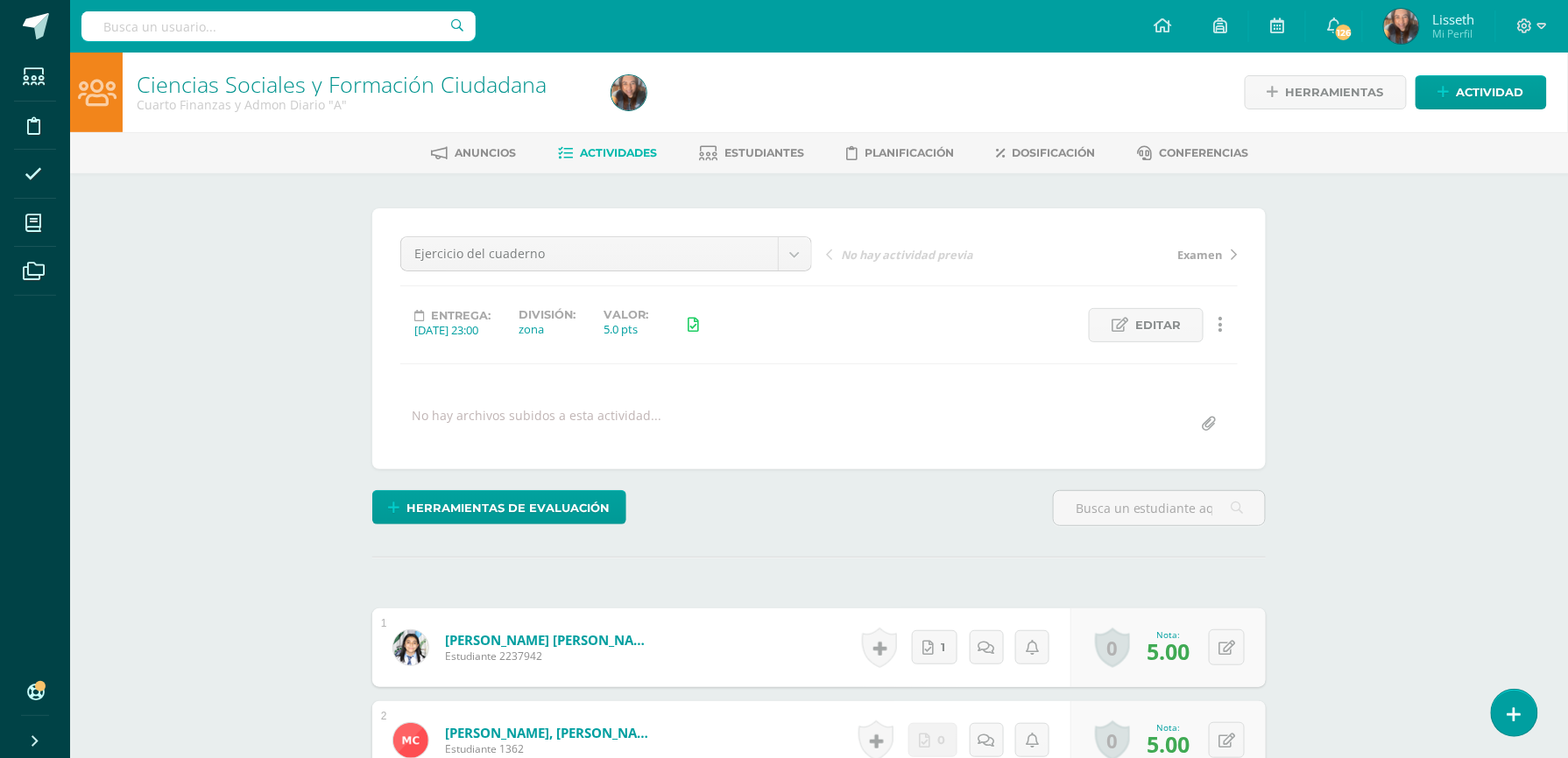
scroll to position [0, 0]
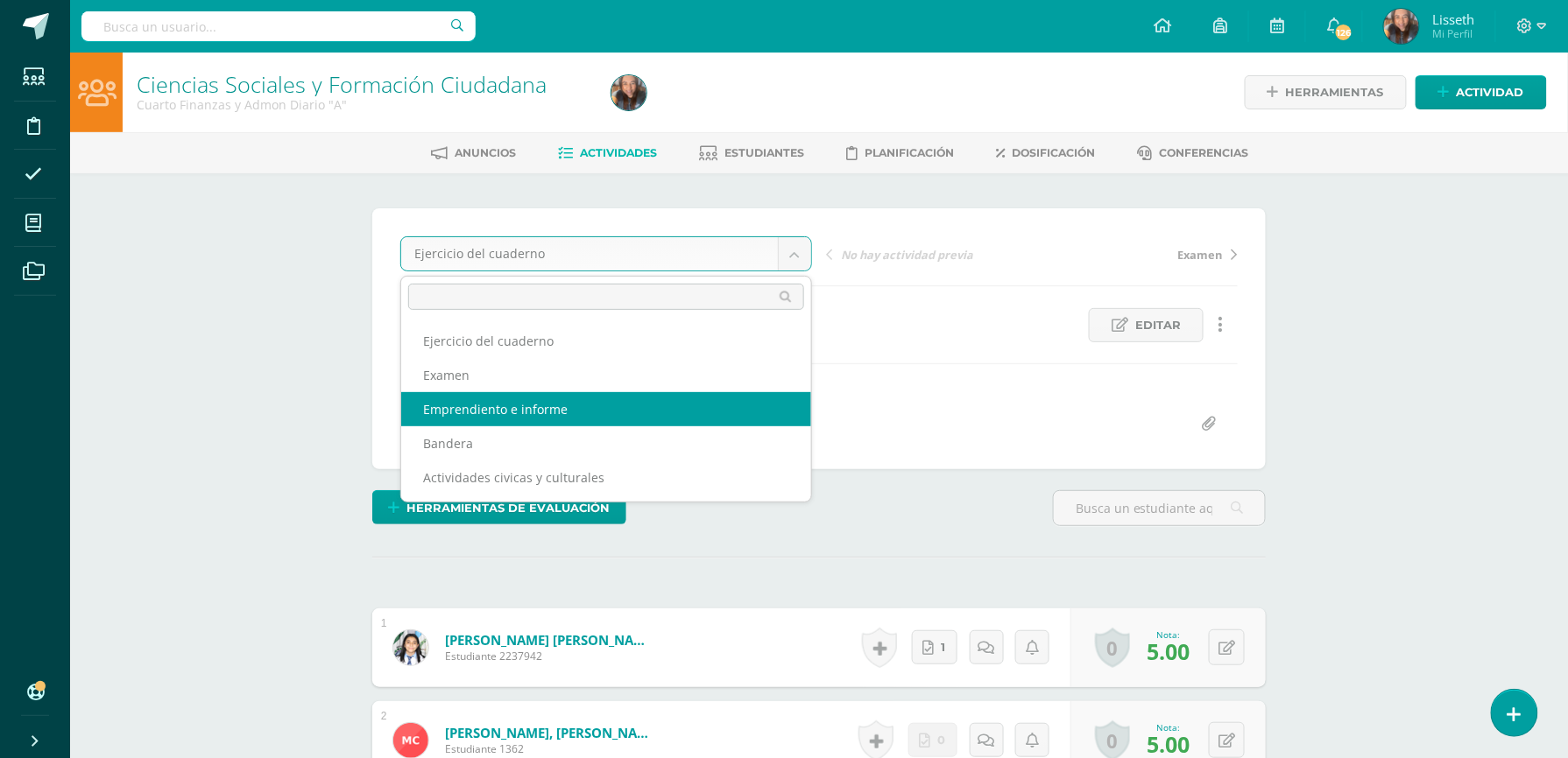
select select "/dashboard/teacher/grade-activity/84803/"
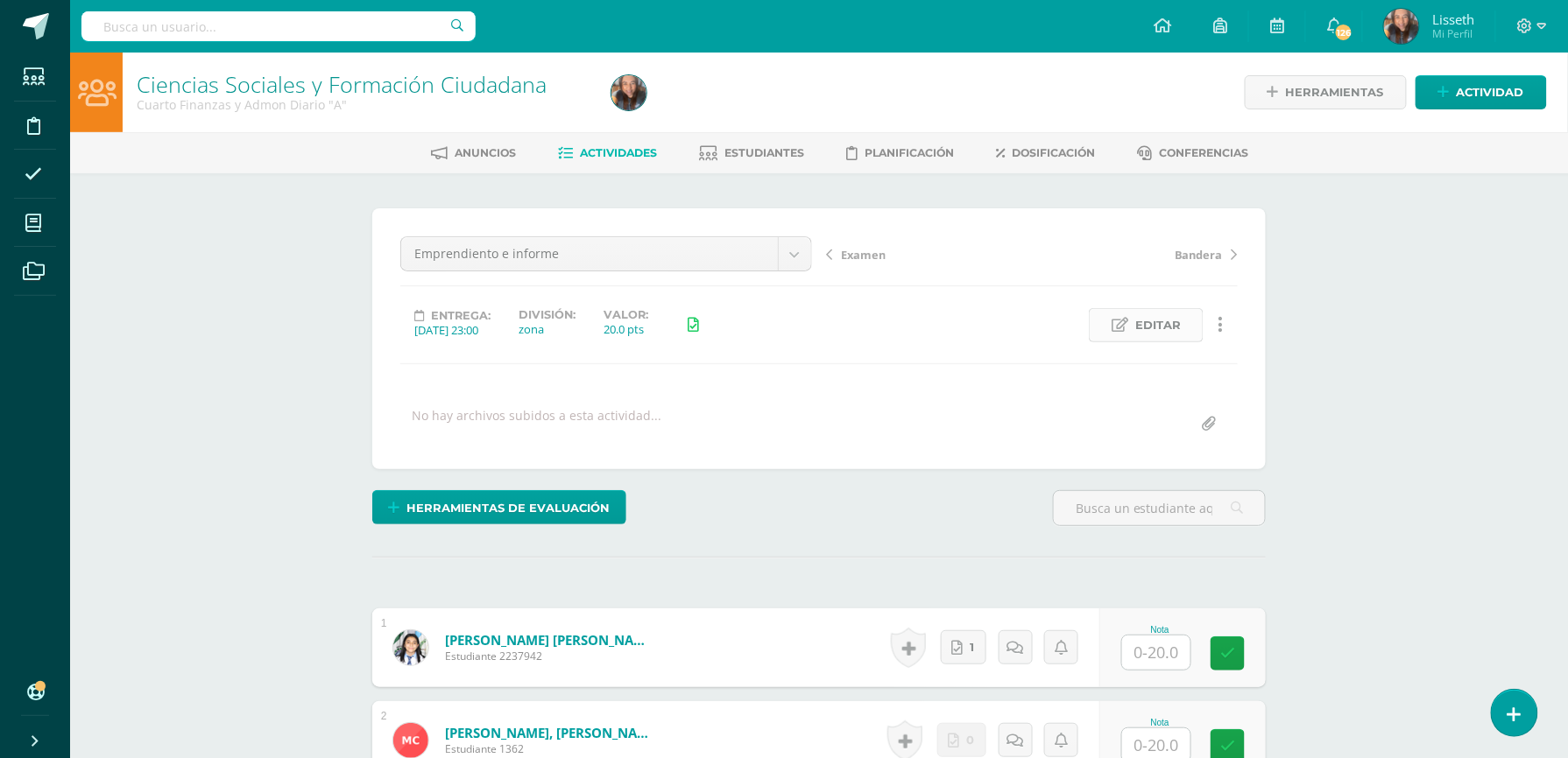
click at [1158, 324] on span "Editar" at bounding box center [1159, 325] width 46 height 32
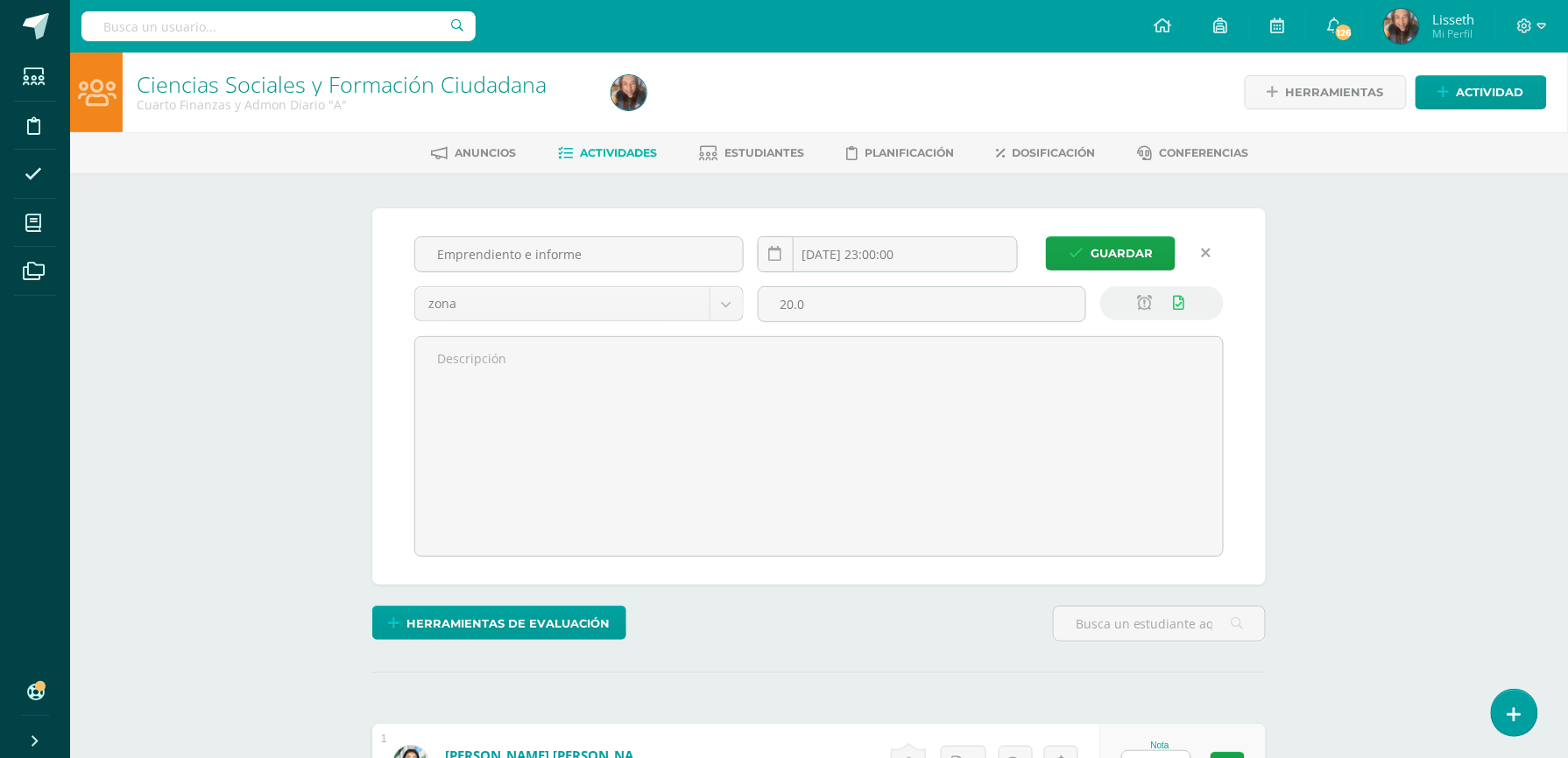
scroll to position [1, 0]
click at [1144, 307] on icon at bounding box center [1145, 302] width 15 height 15
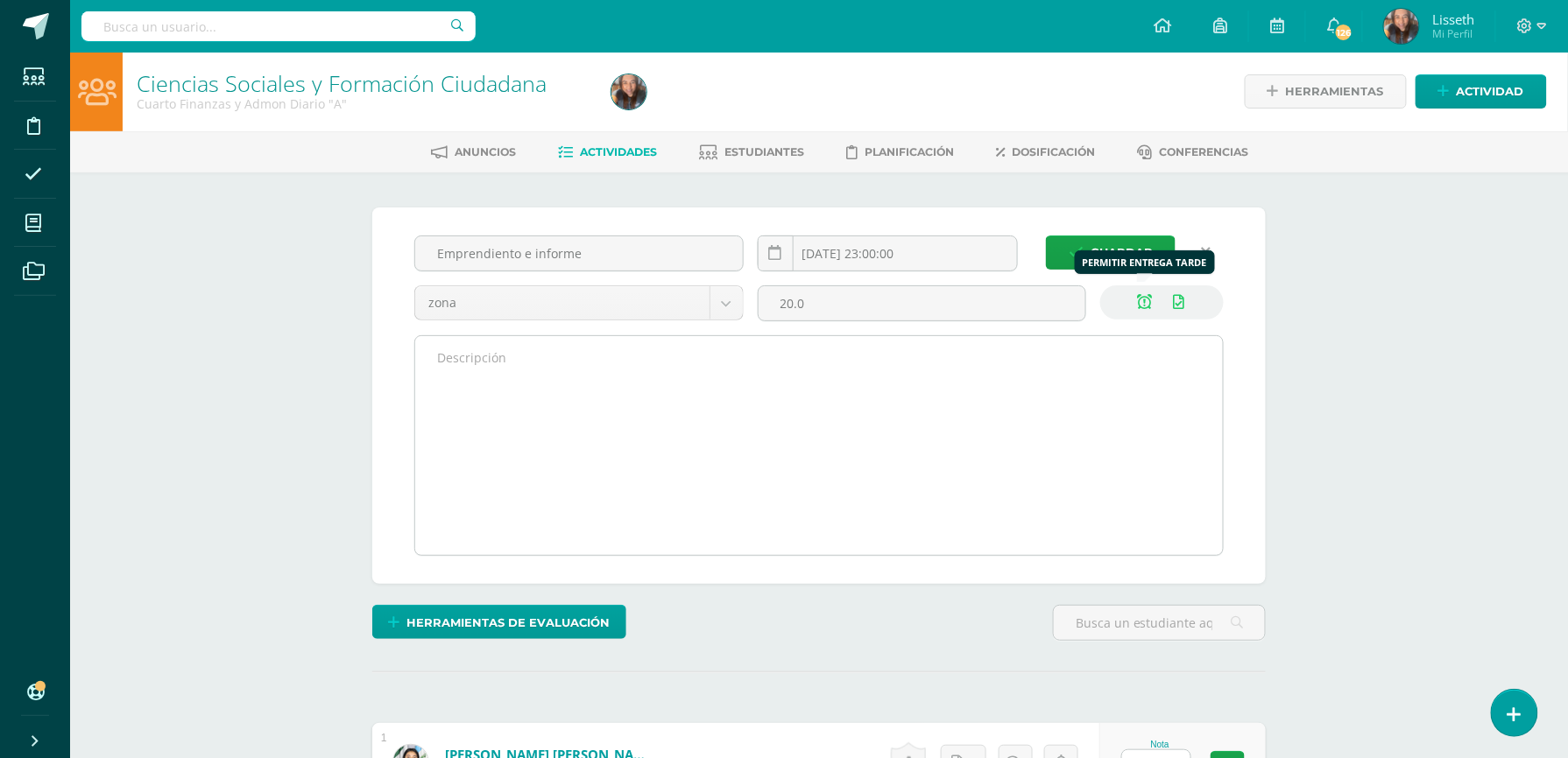
scroll to position [2, 0]
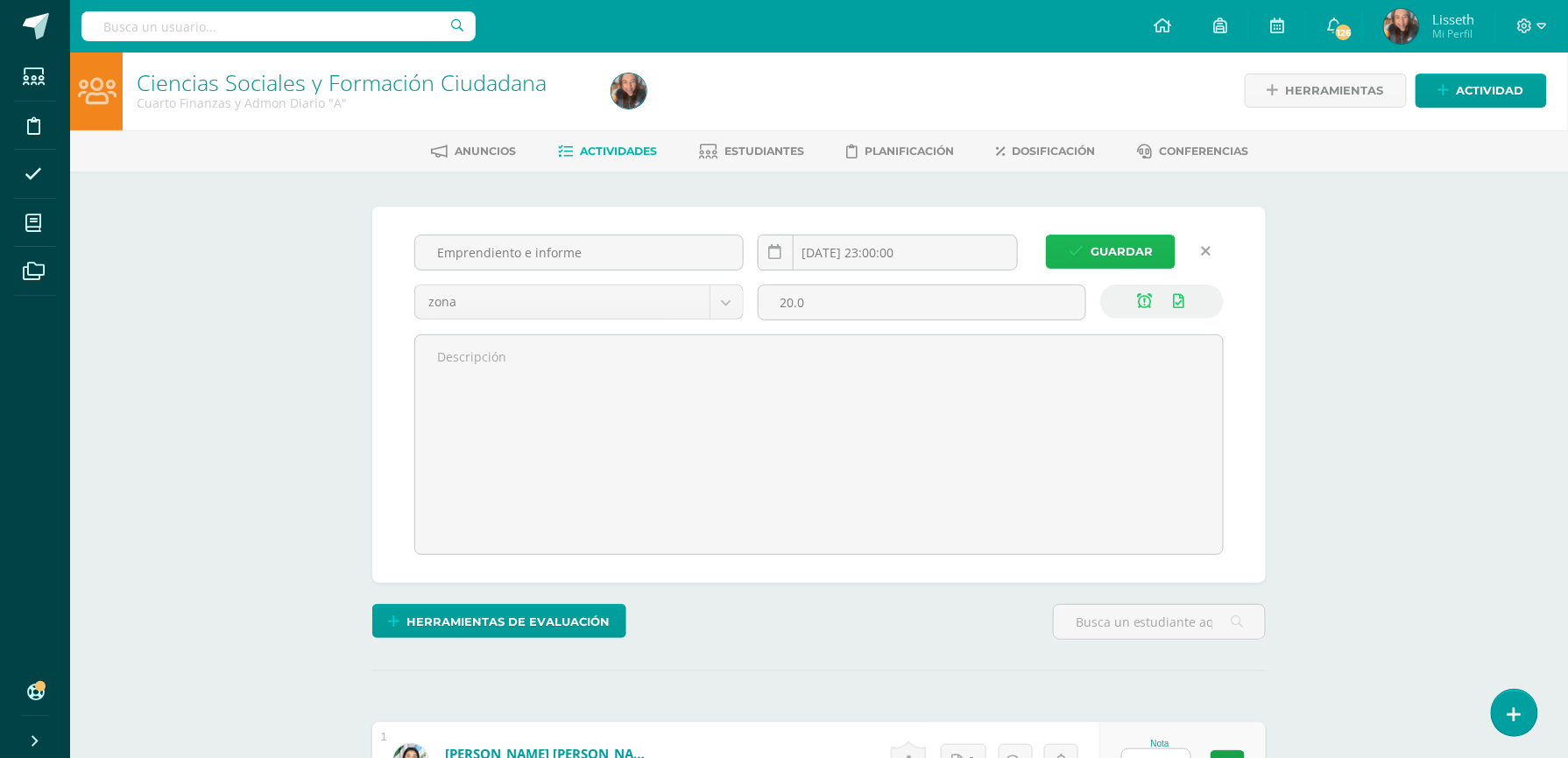
click at [1105, 238] on span "Guardar" at bounding box center [1122, 251] width 62 height 32
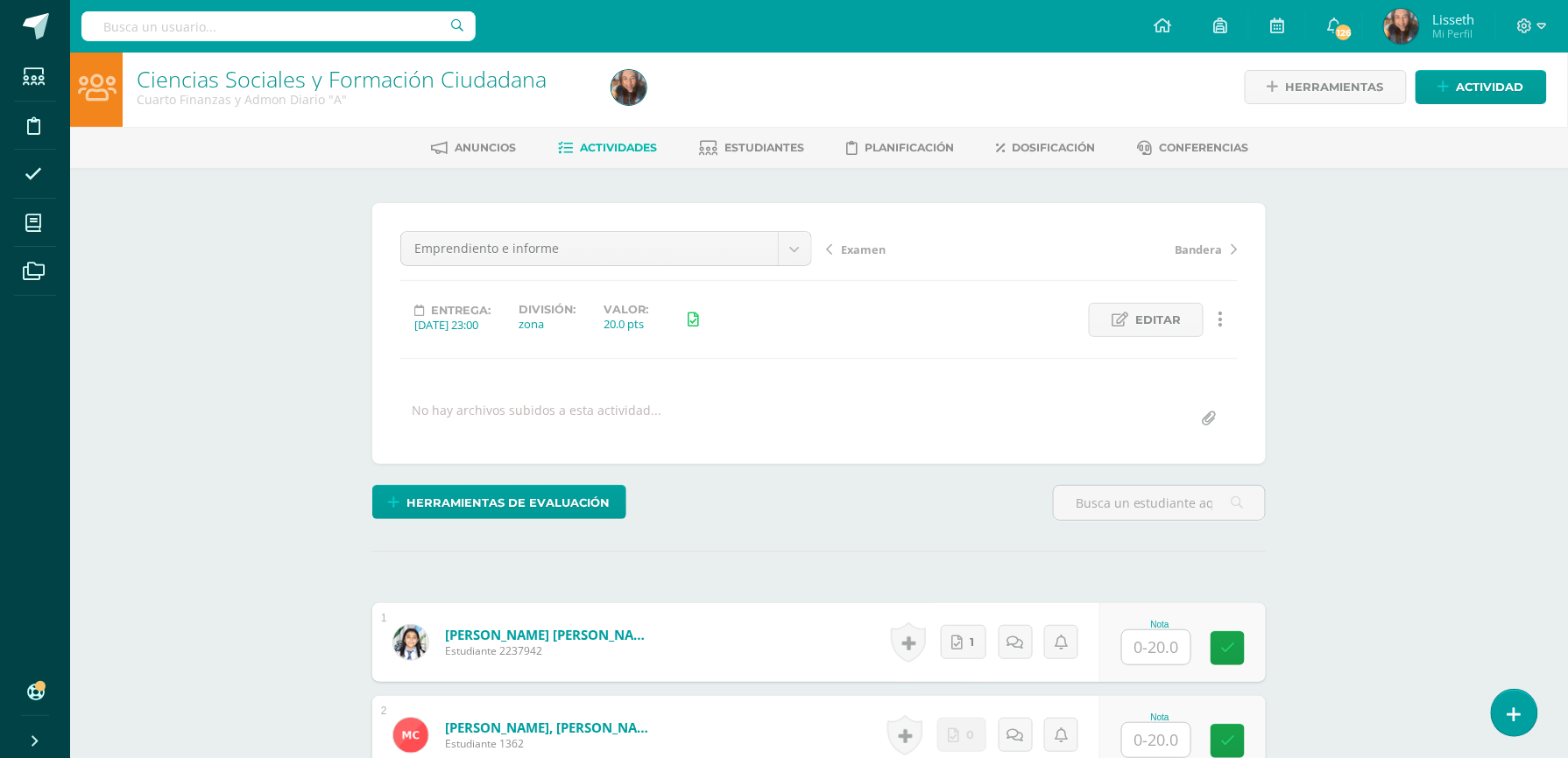
scroll to position [52, 0]
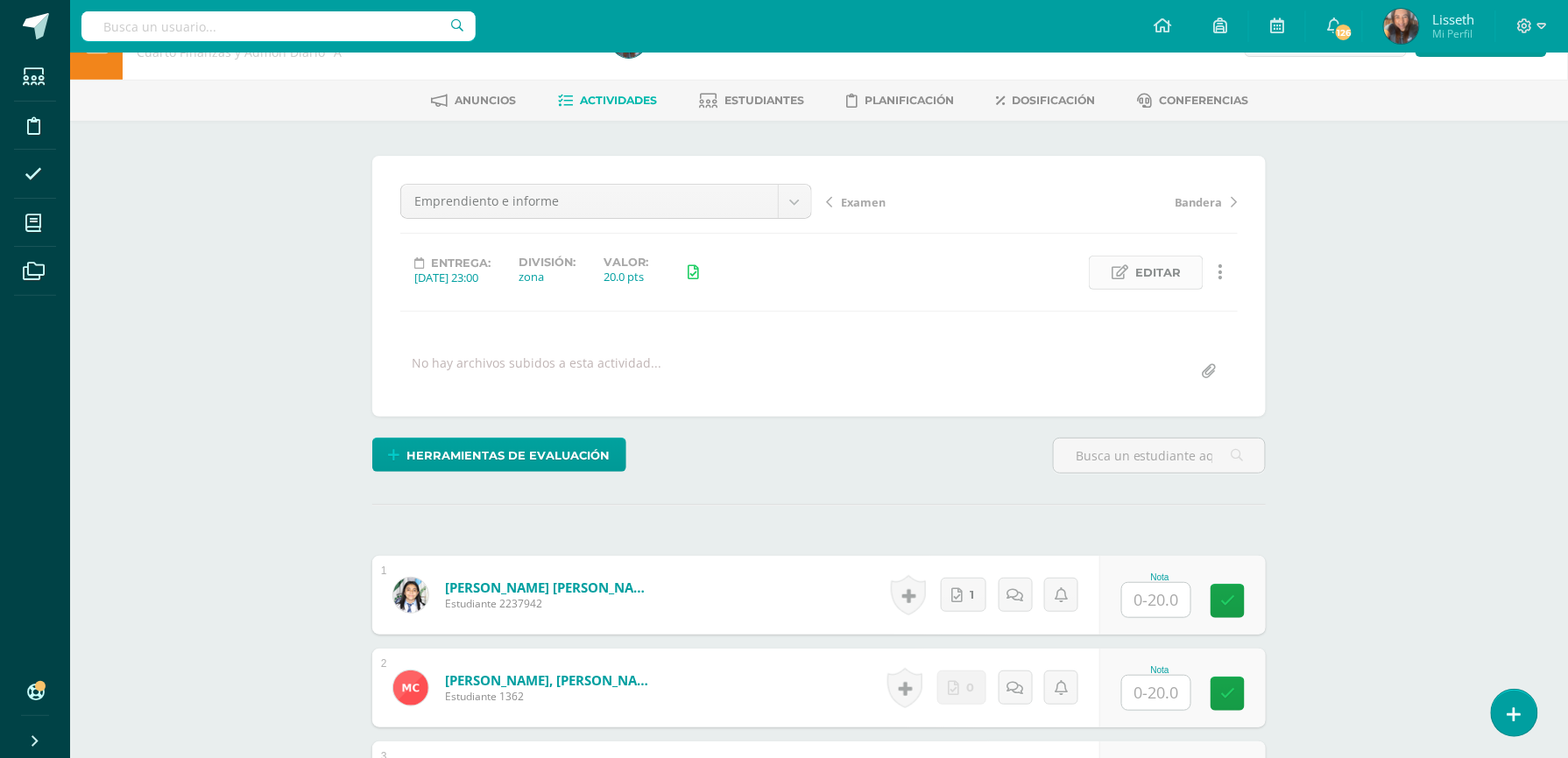
click at [1123, 274] on icon at bounding box center [1120, 273] width 16 height 15
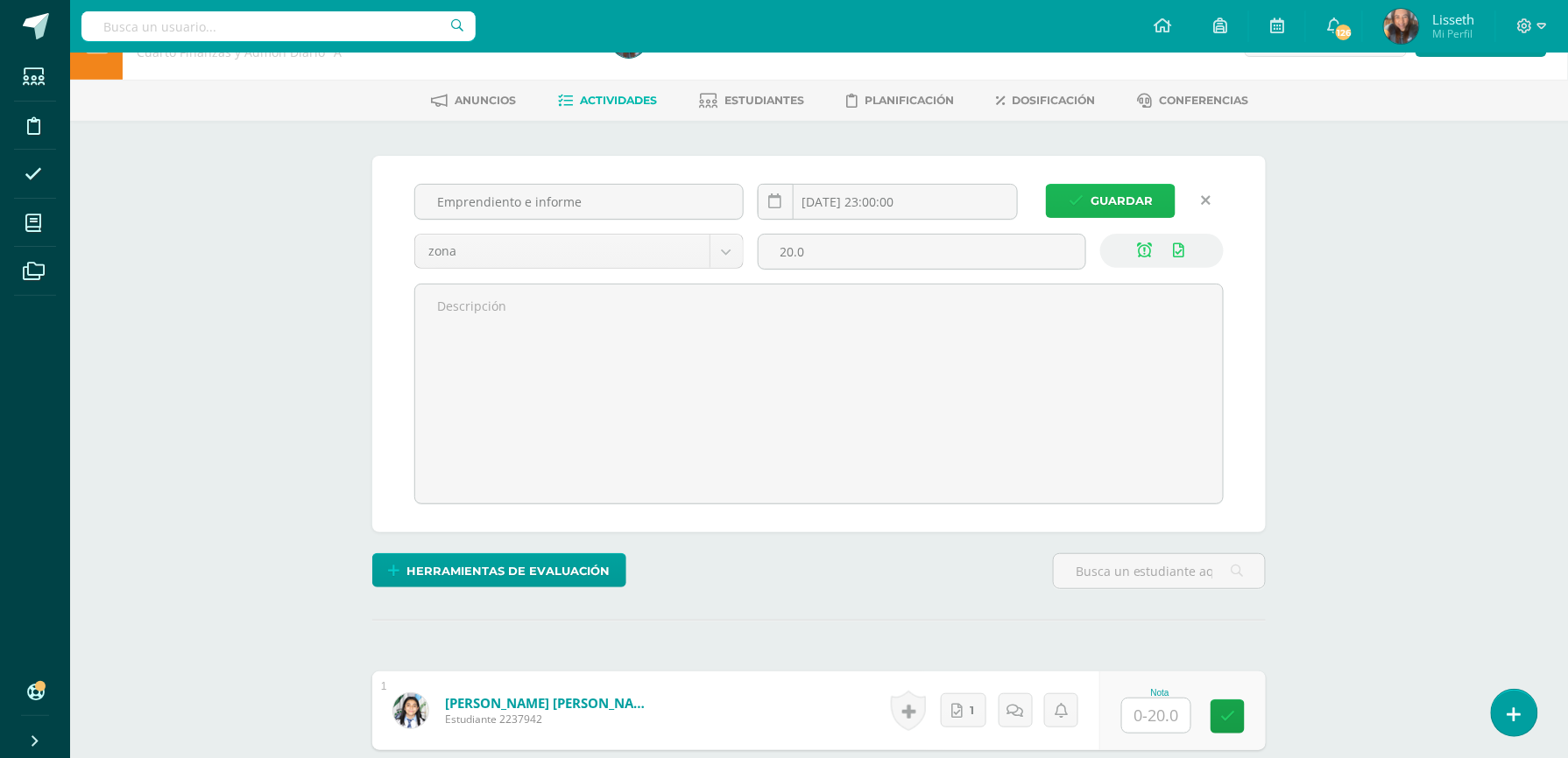
click at [1127, 200] on span "Guardar" at bounding box center [1122, 200] width 62 height 32
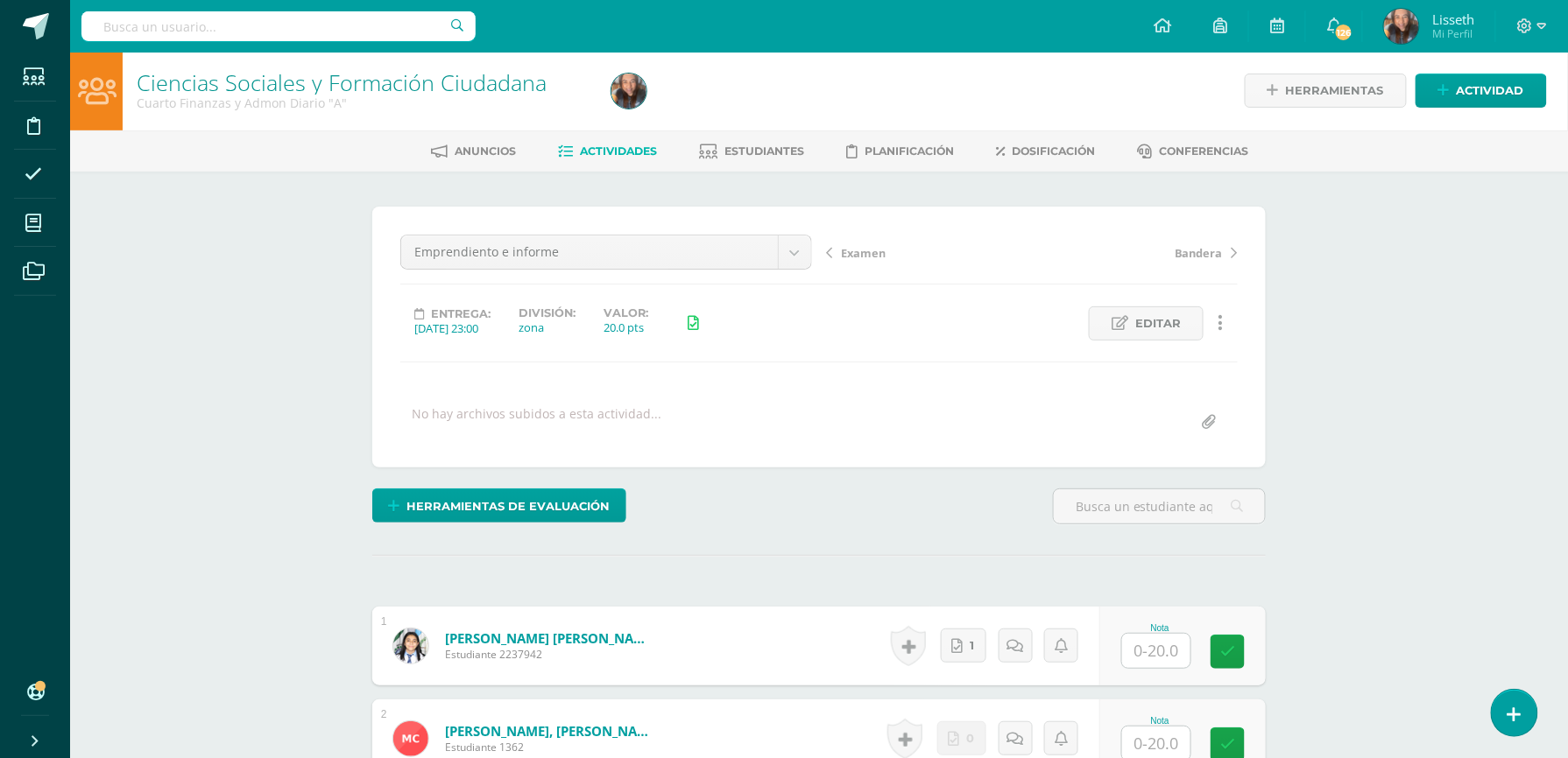
scroll to position [4, 0]
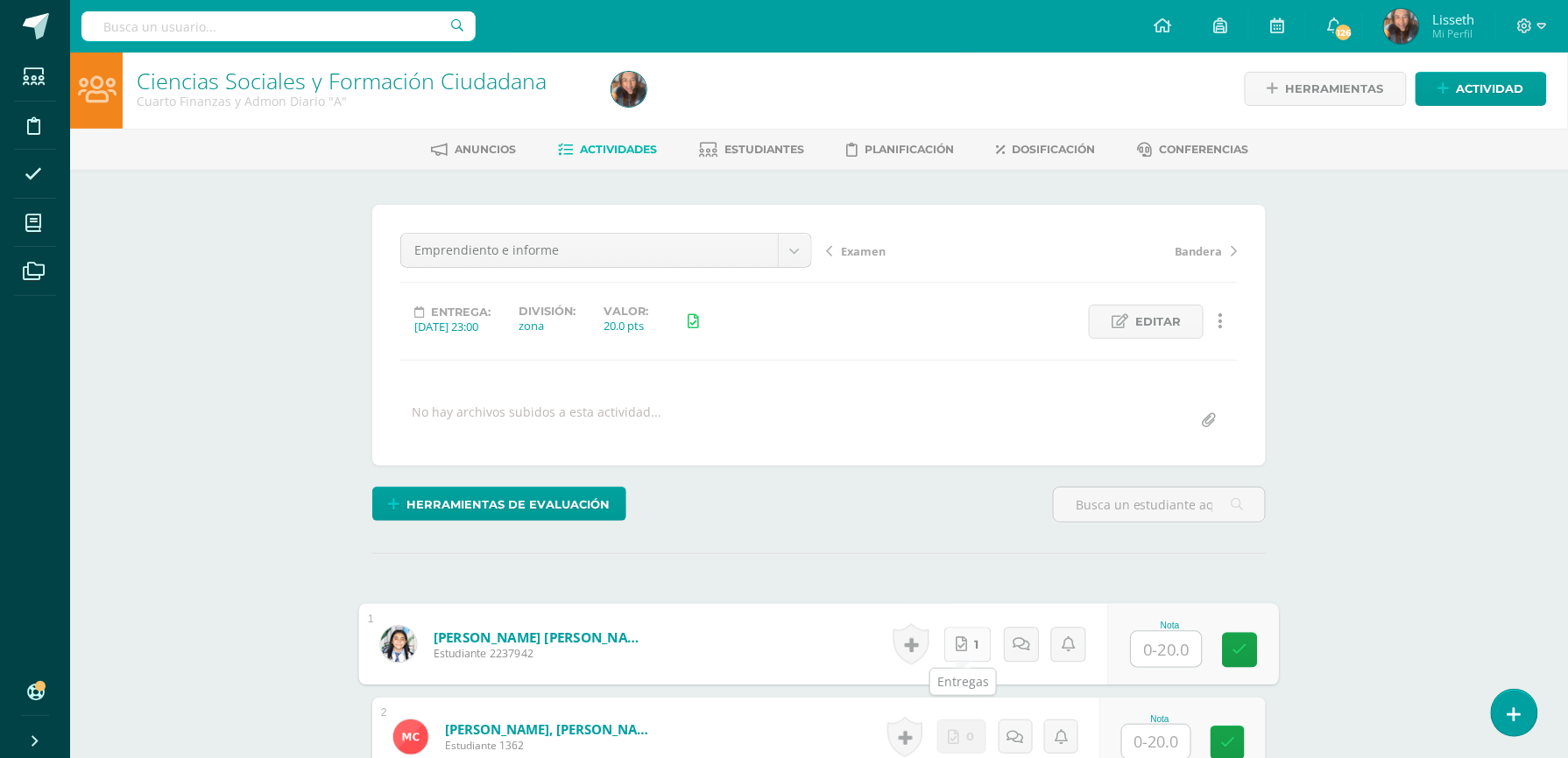
click at [968, 643] on link "1" at bounding box center [968, 644] width 48 height 35
click at [1163, 632] on div "Nota" at bounding box center [1160, 644] width 77 height 46
click at [1153, 655] on input "text" at bounding box center [1167, 650] width 71 height 35
type input "20"
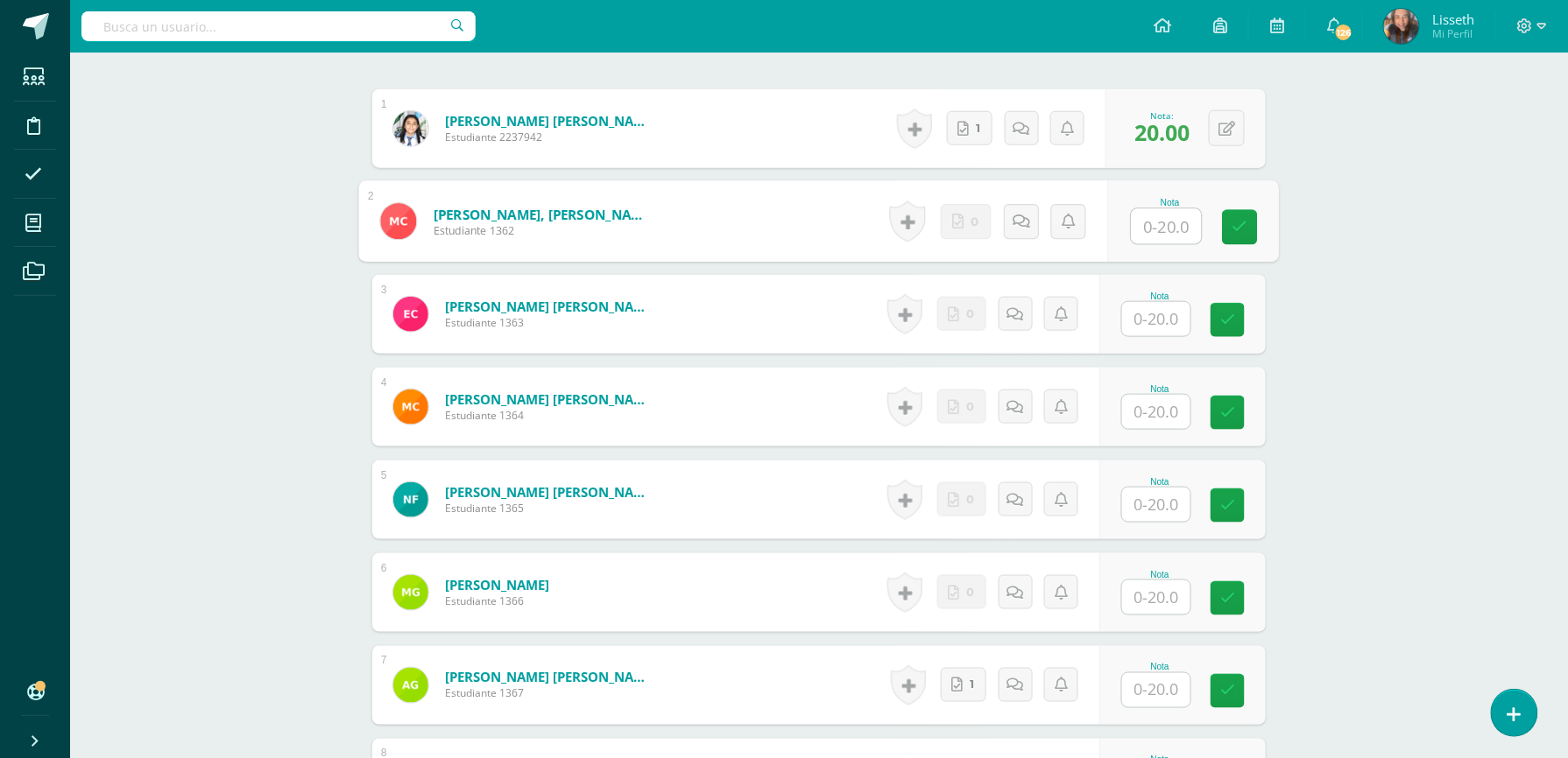
scroll to position [566, 0]
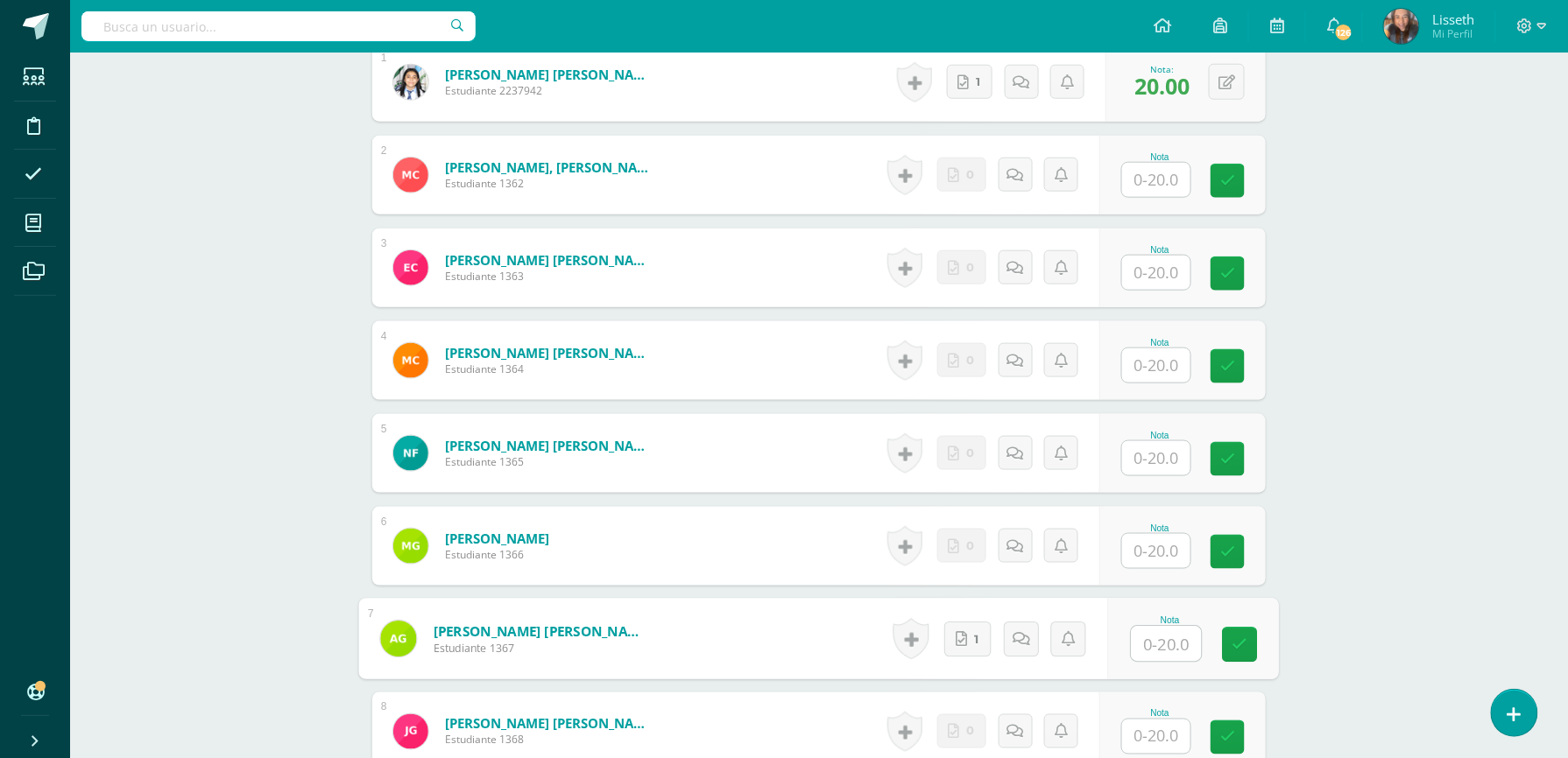
click at [1177, 652] on input "text" at bounding box center [1167, 644] width 71 height 35
type input "20"
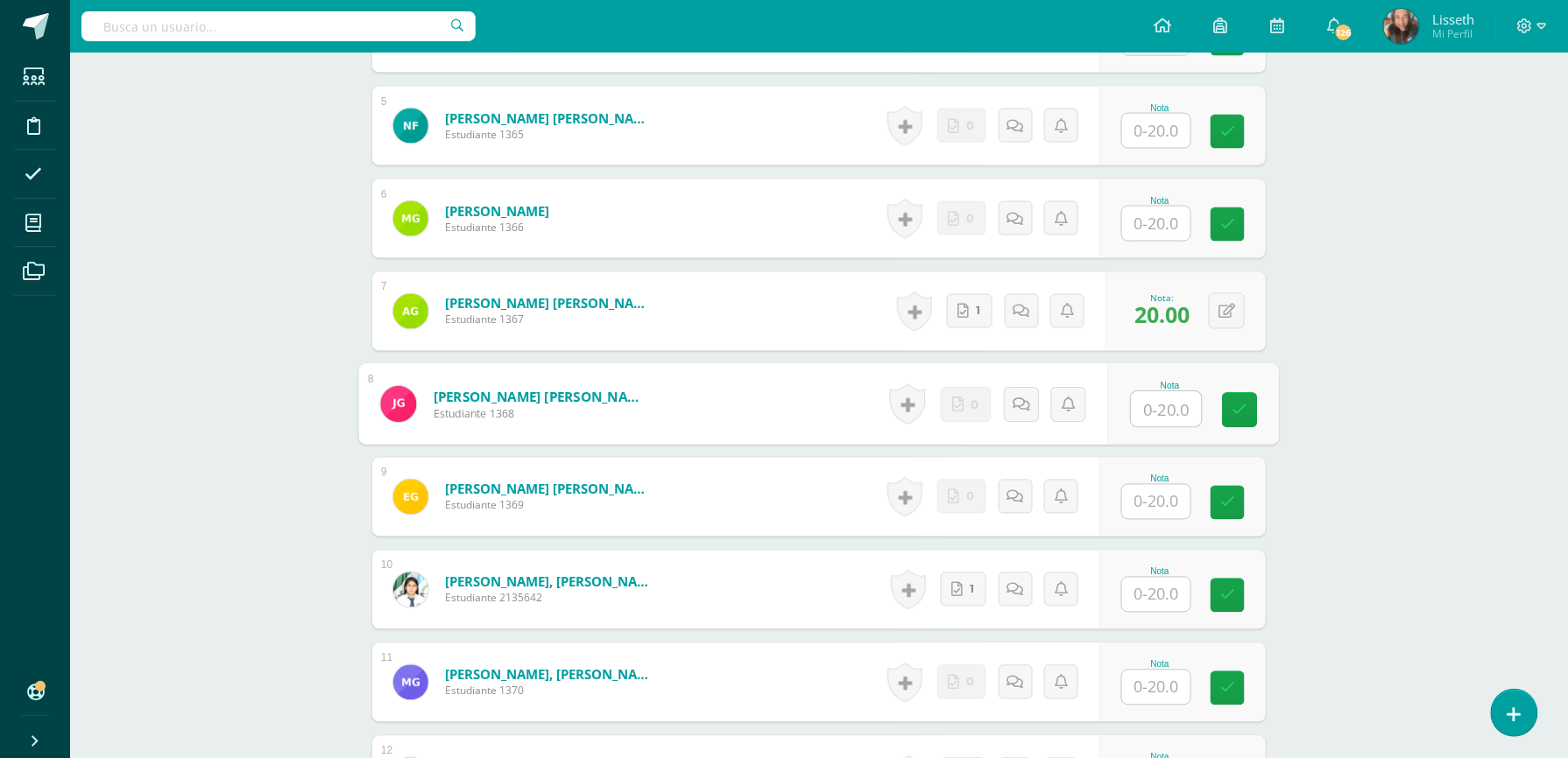
scroll to position [939, 0]
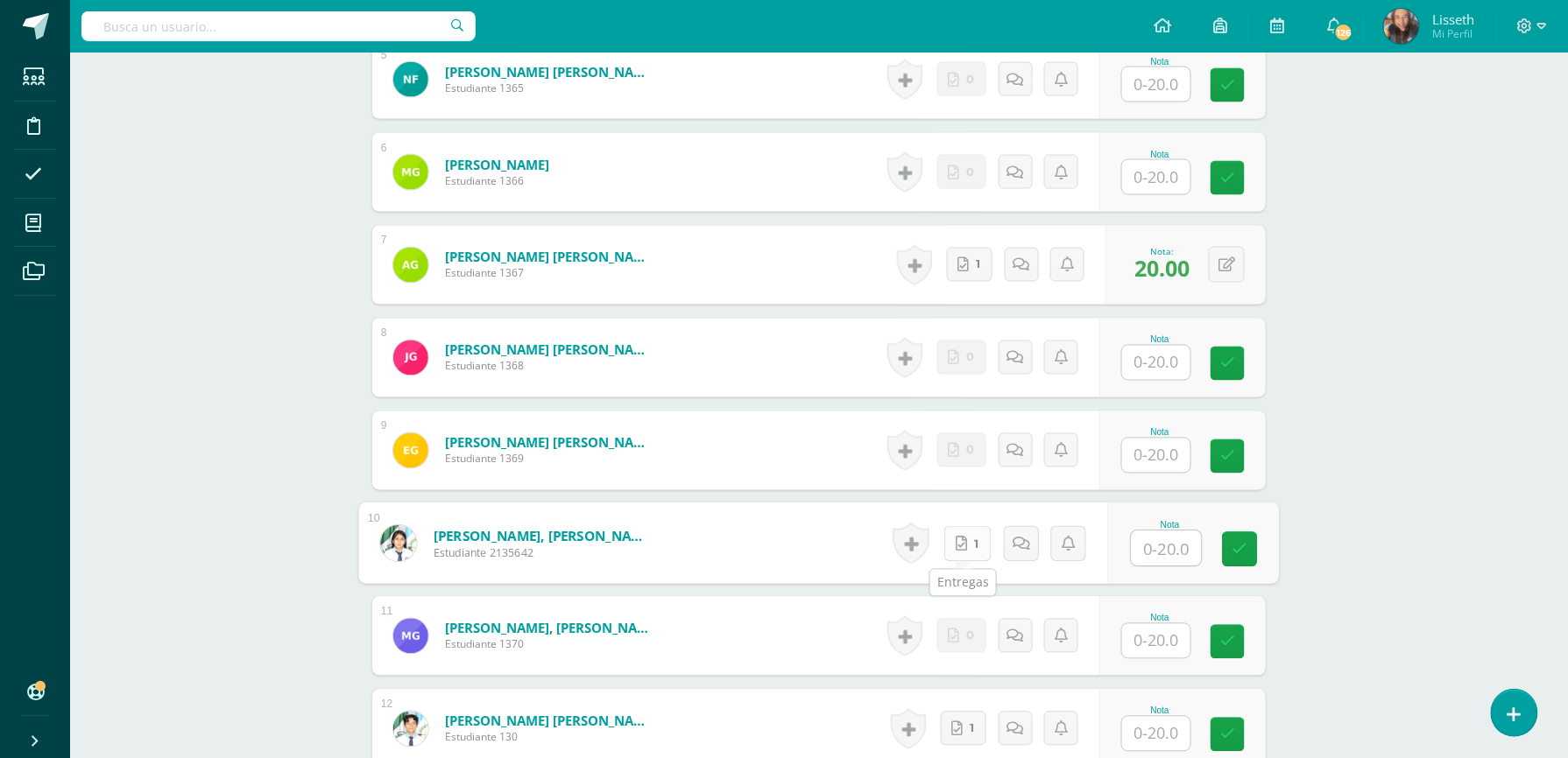
click at [964, 536] on link "1" at bounding box center [968, 544] width 48 height 35
click at [981, 267] on span "1" at bounding box center [983, 265] width 5 height 33
click at [1153, 545] on input "text" at bounding box center [1167, 549] width 71 height 35
type input "20"
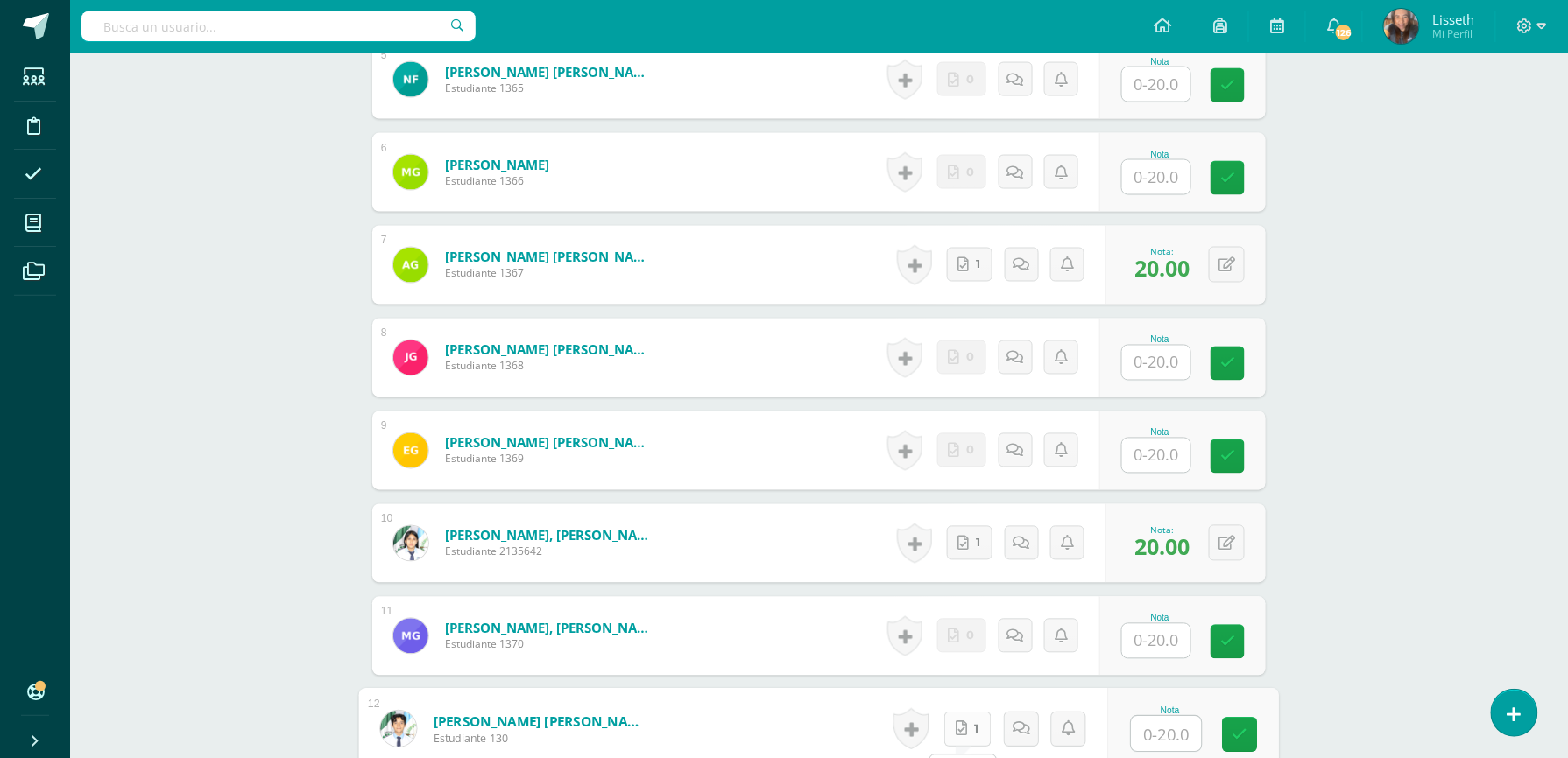
click at [975, 732] on span "1" at bounding box center [976, 730] width 5 height 33
click at [1142, 732] on input "text" at bounding box center [1167, 734] width 71 height 35
type input "20"
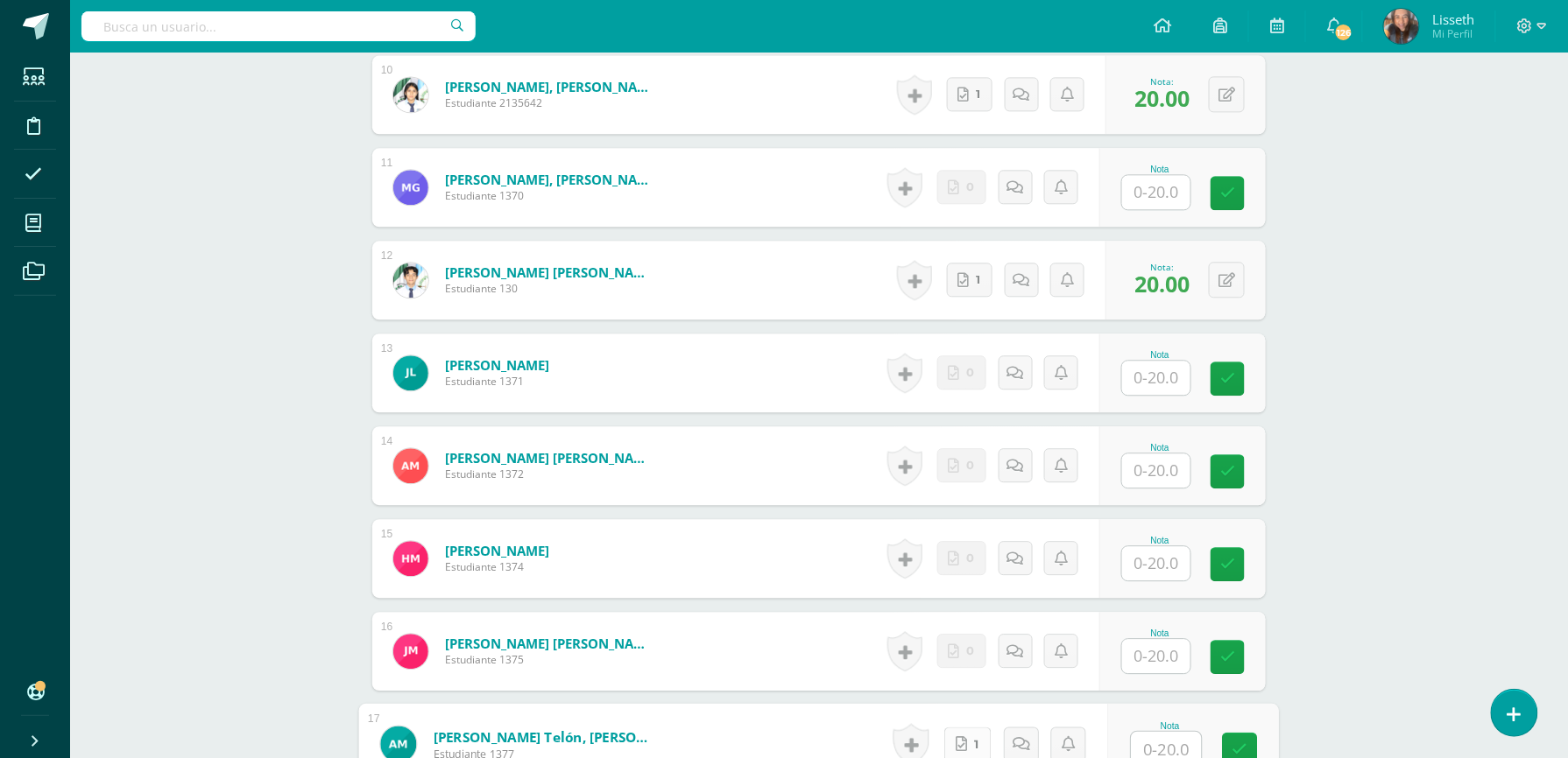
click at [962, 746] on icon at bounding box center [961, 743] width 11 height 15
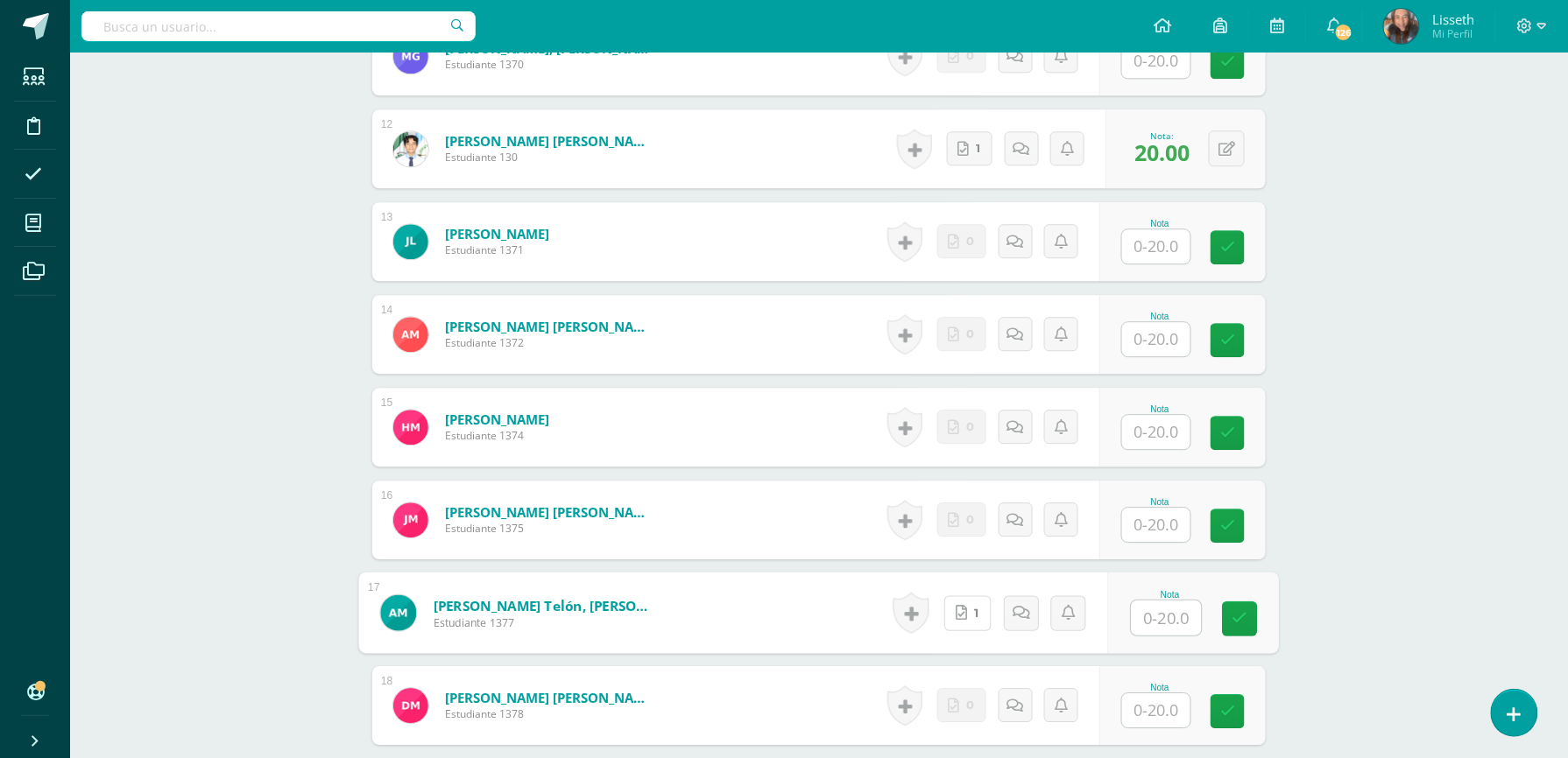
scroll to position [1529, 0]
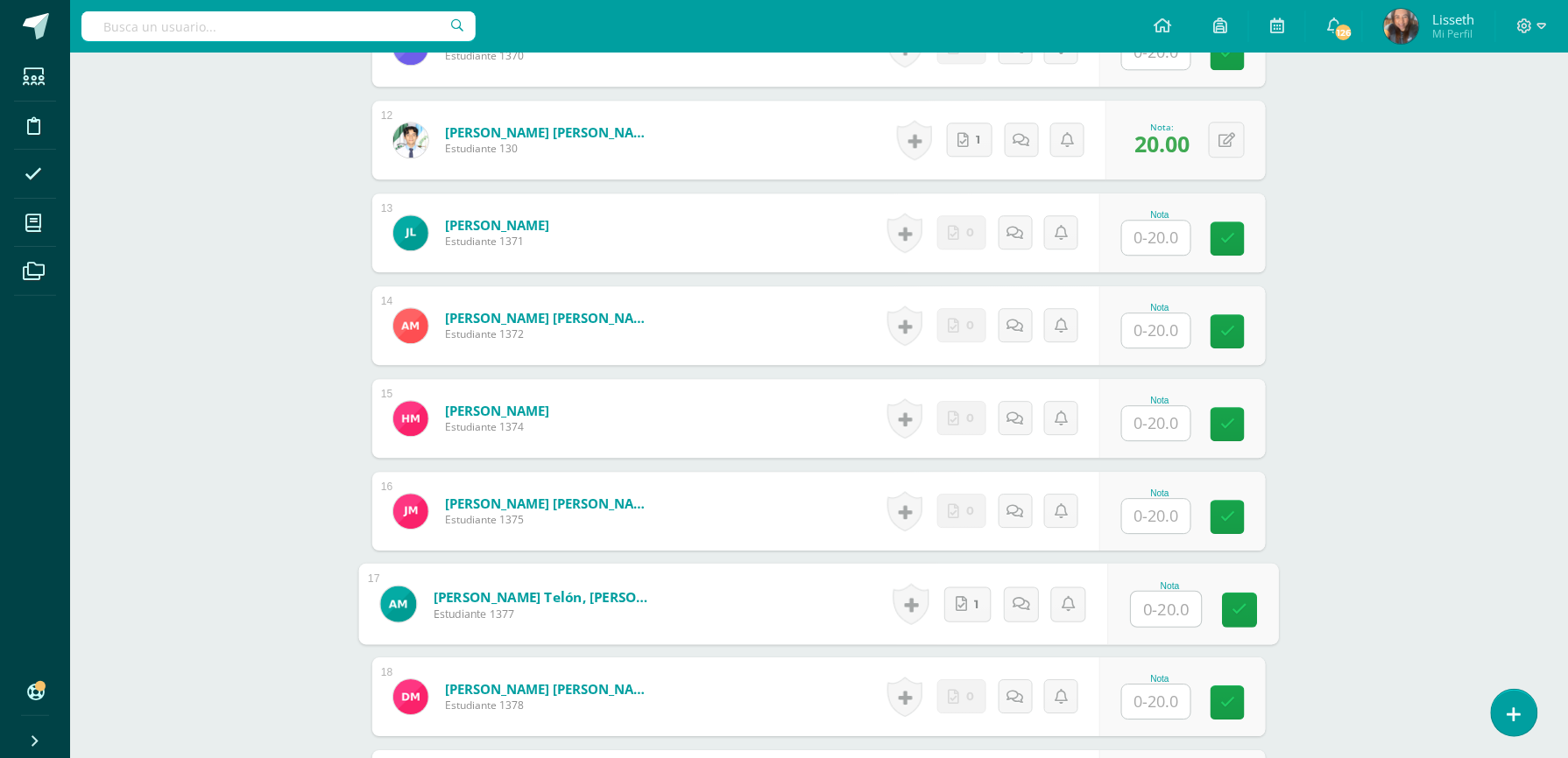
click at [1171, 621] on input "text" at bounding box center [1167, 610] width 71 height 35
type input "20"
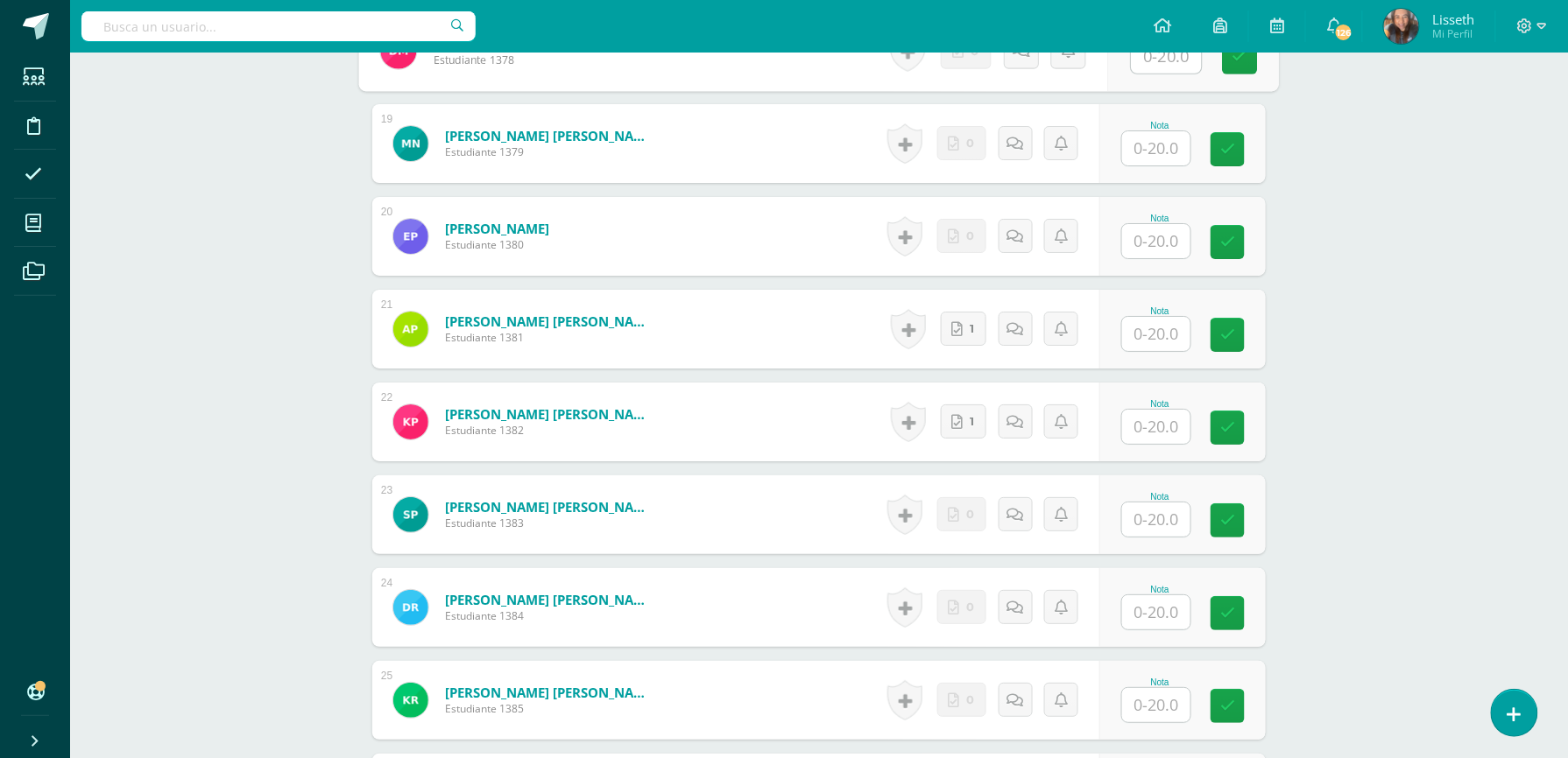
scroll to position [2182, 0]
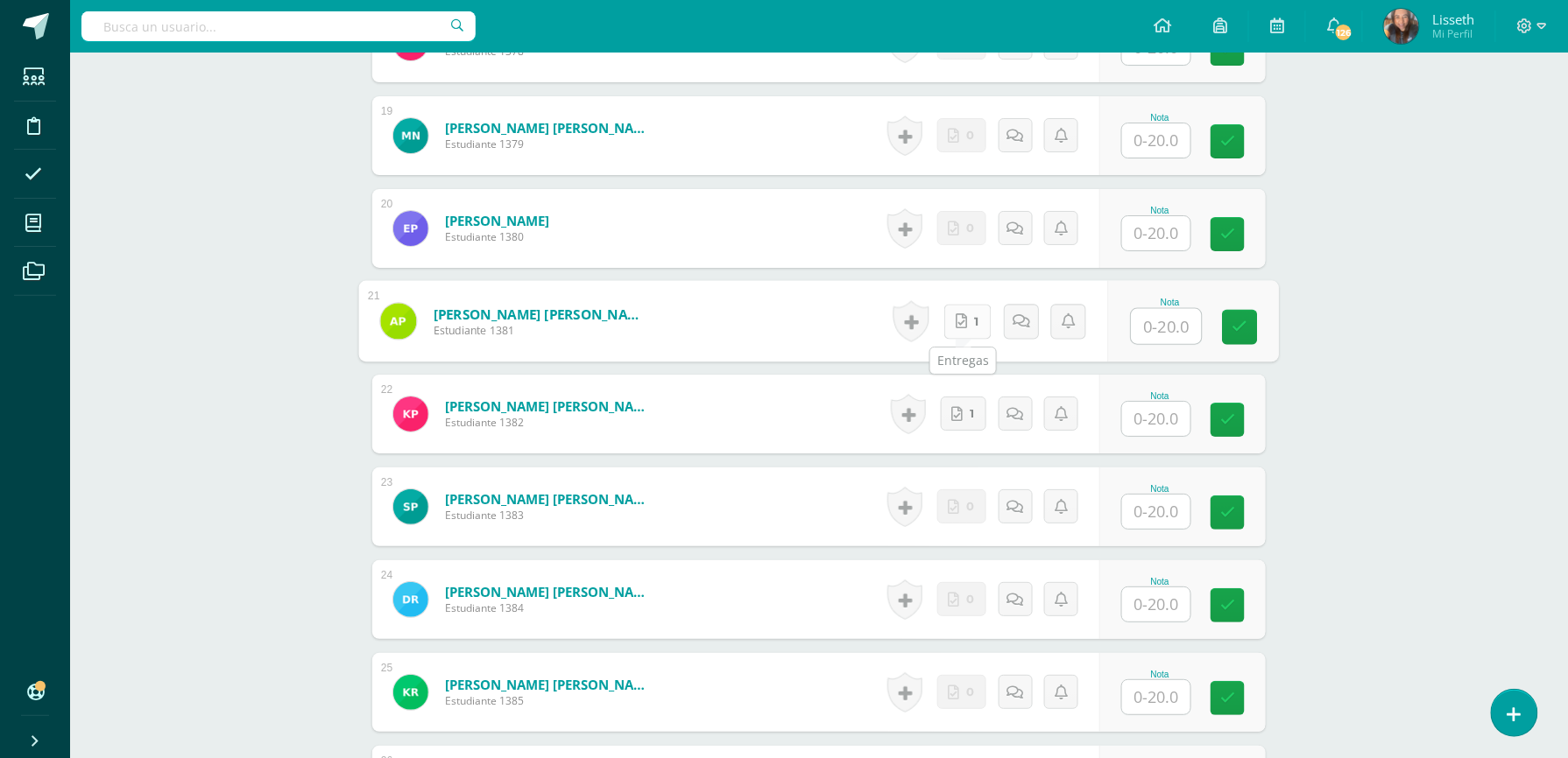
click at [972, 330] on link "1" at bounding box center [968, 321] width 48 height 35
